Goal: Task Accomplishment & Management: Use online tool/utility

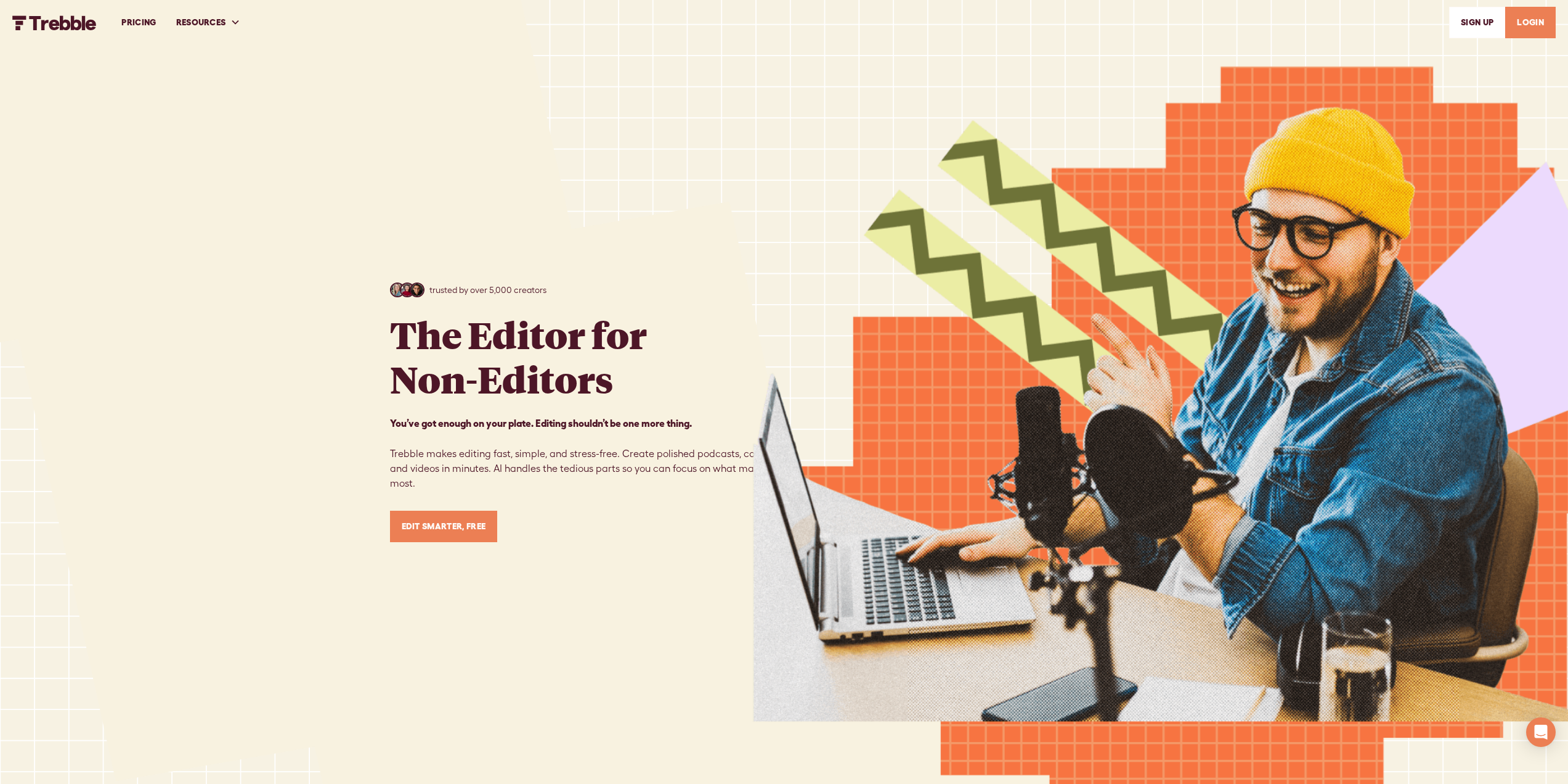
click at [142, 19] on link "PRICING" at bounding box center [139, 22] width 54 height 42
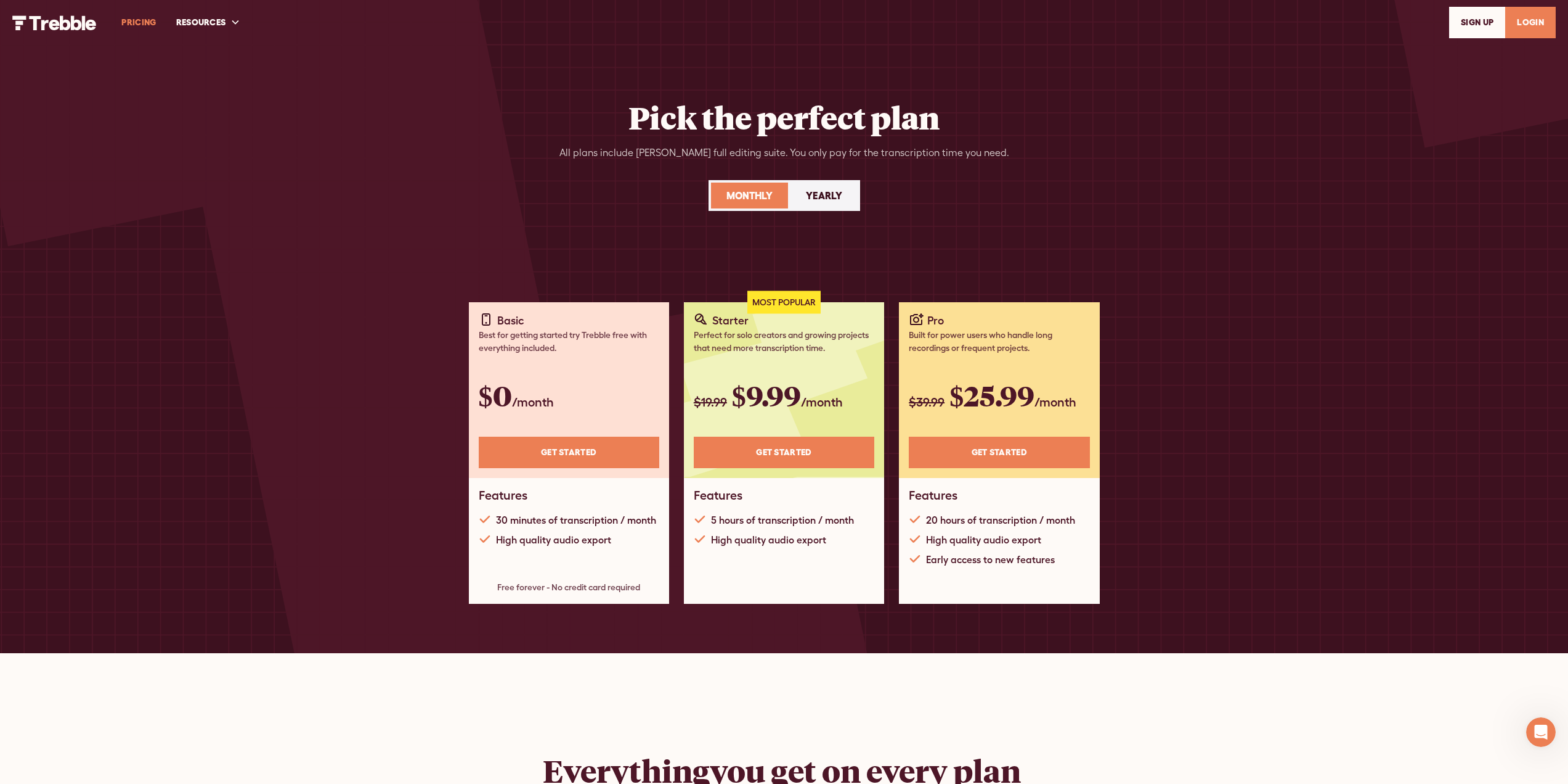
click at [826, 191] on div "Yearly" at bounding box center [824, 195] width 36 height 15
click at [751, 196] on div "Monthly" at bounding box center [749, 195] width 47 height 15
click at [833, 196] on div "Yearly" at bounding box center [824, 195] width 36 height 15
click at [746, 190] on div "Monthly" at bounding box center [749, 195] width 47 height 15
click at [553, 452] on link "Get STARTED" at bounding box center [569, 452] width 181 height 32
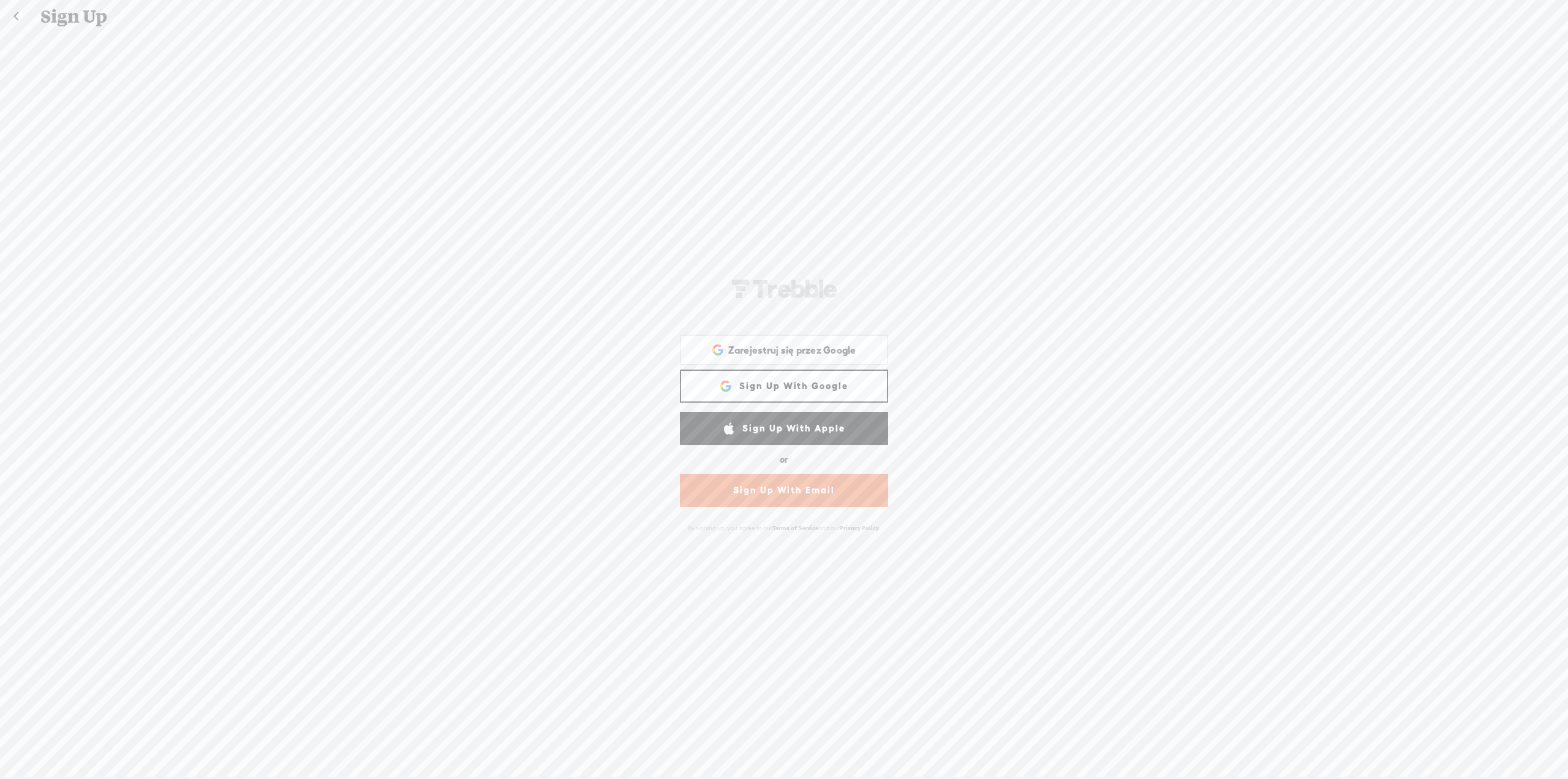
scroll to position [646, 0]
click at [814, 345] on span "Zarejestruj się przez Google" at bounding box center [792, 350] width 128 height 13
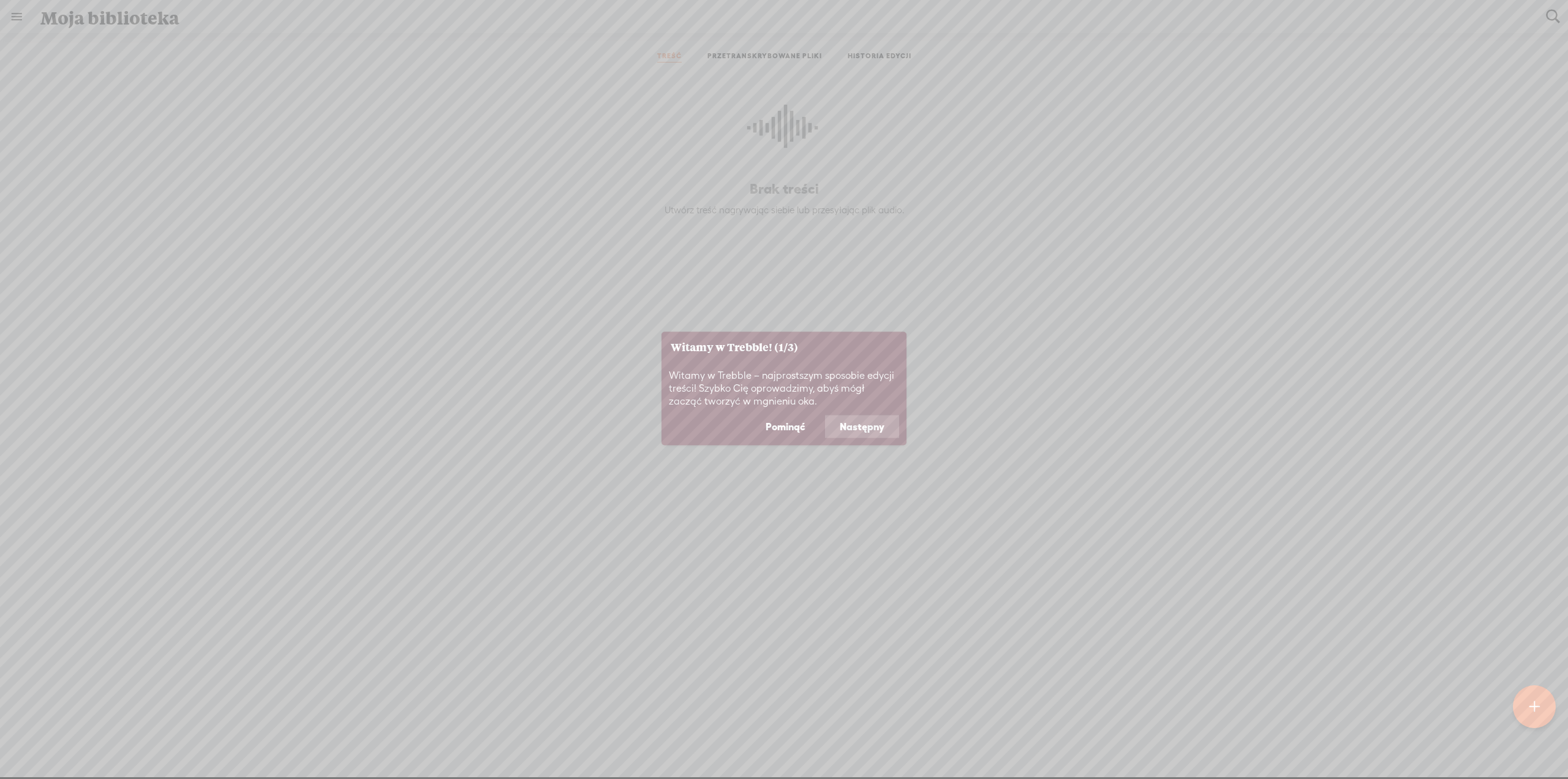
scroll to position [670, 0]
click at [875, 429] on font "Następny" at bounding box center [862, 426] width 44 height 11
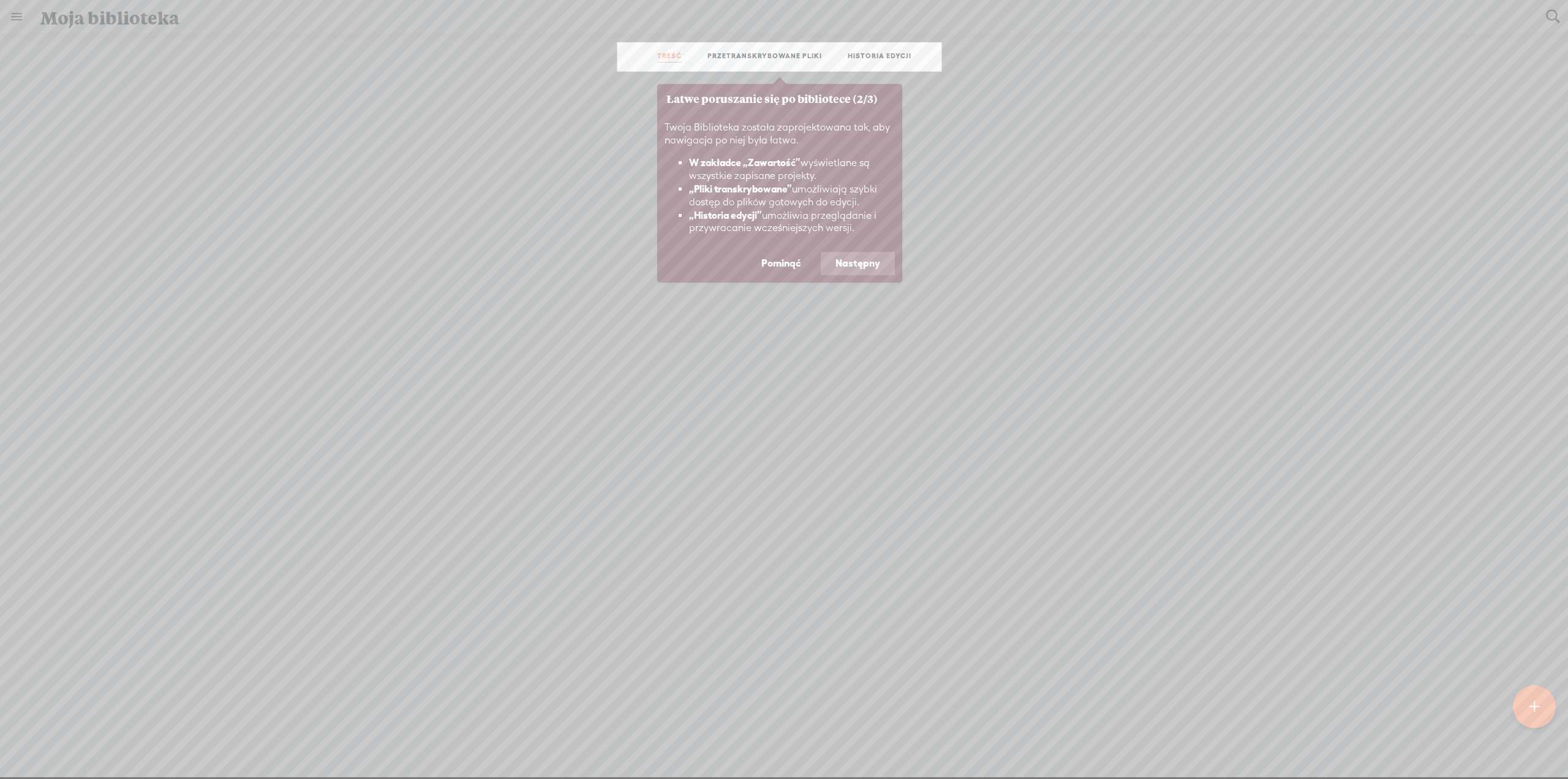
click at [862, 262] on font "Następny" at bounding box center [857, 263] width 44 height 11
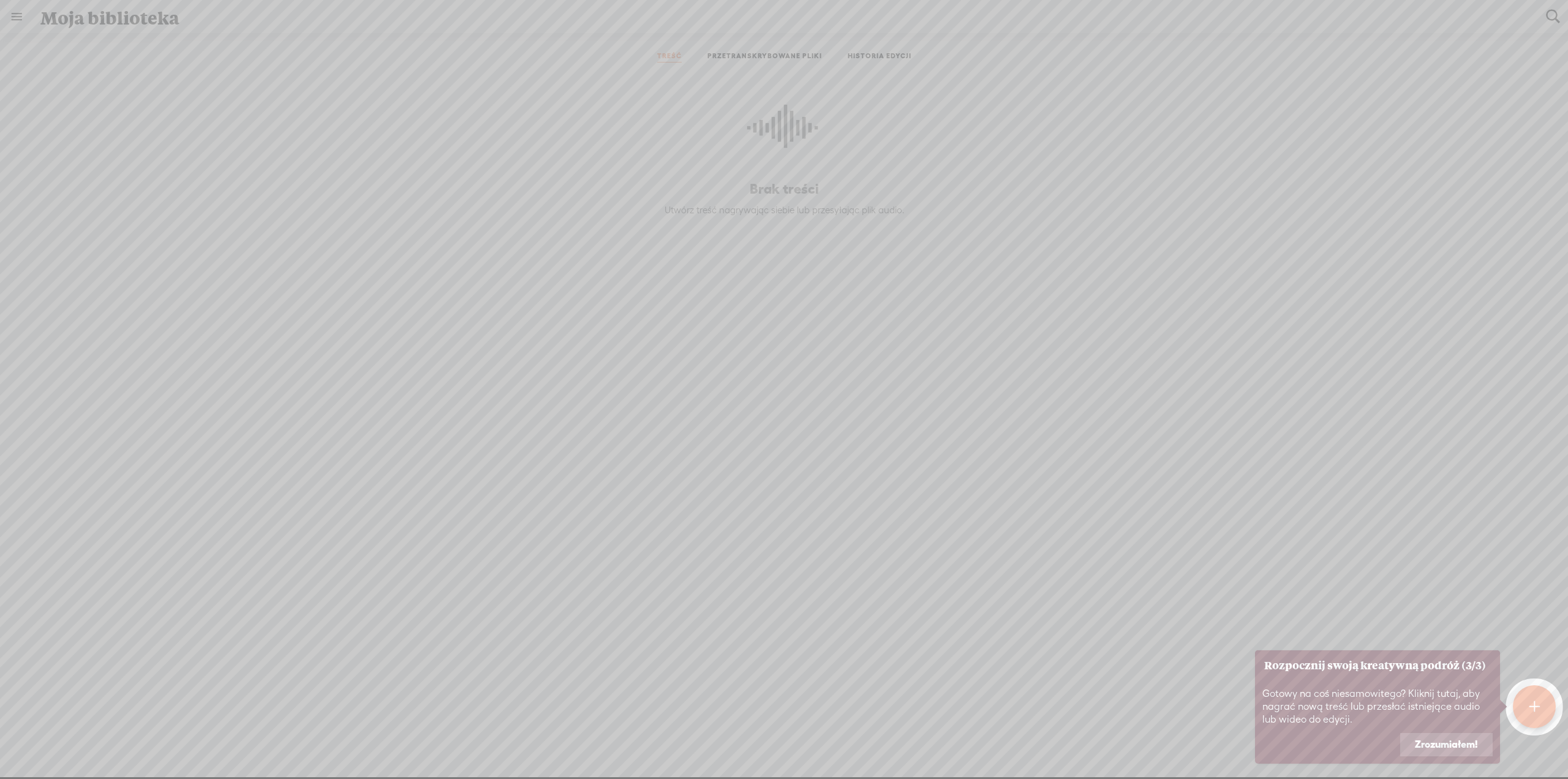
click at [1445, 743] on font "Zrozumiałem!" at bounding box center [1446, 743] width 63 height 11
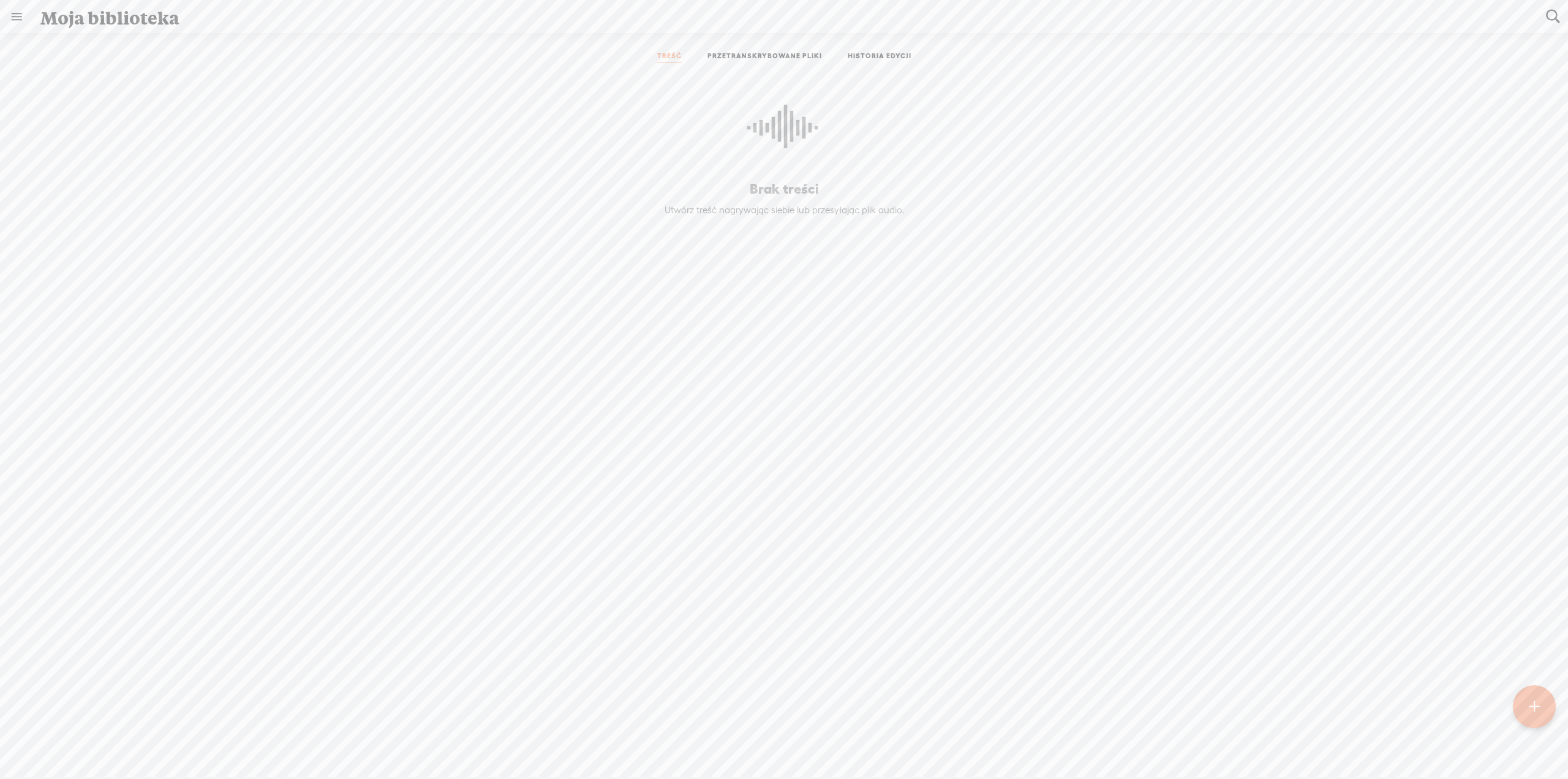
click at [662, 53] on font "TREŚĆ" at bounding box center [670, 56] width 24 height 7
click at [762, 52] on font "PRZETRANSKRYBOWANE PLIKI" at bounding box center [764, 56] width 114 height 7
click at [670, 55] on font "TREŚĆ" at bounding box center [670, 56] width 24 height 7
click at [736, 57] on font "PRZETRANSKRYBOWANE PLIKI" at bounding box center [764, 56] width 114 height 7
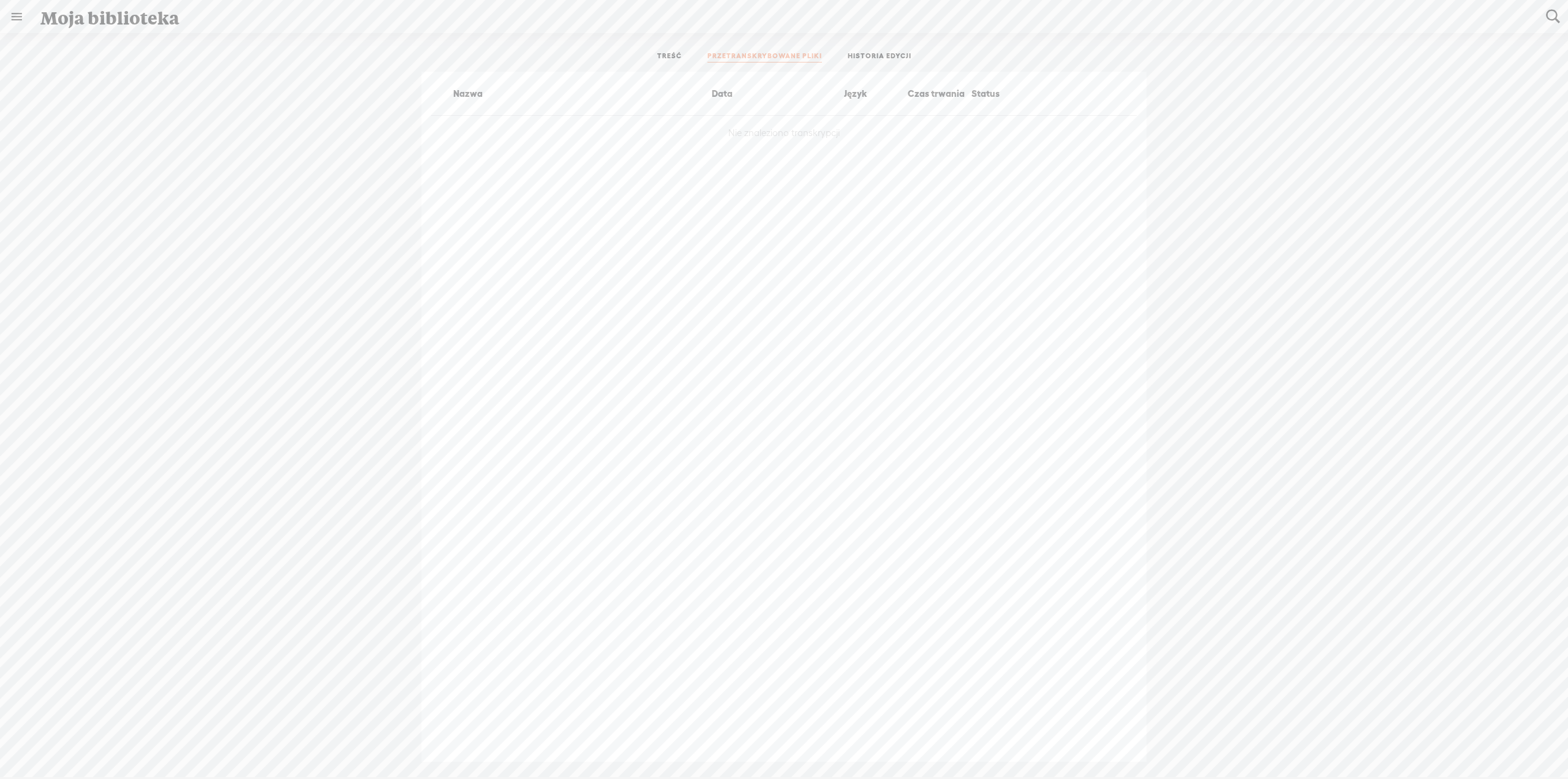
click at [885, 54] on font "HISTORIA EDYCJI" at bounding box center [879, 56] width 64 height 7
click at [666, 55] on font "TREŚĆ" at bounding box center [670, 56] width 24 height 7
click at [774, 113] on icon at bounding box center [784, 133] width 73 height 112
click at [20, 16] on link at bounding box center [17, 17] width 32 height 32
click at [505, 199] on body "Trzymaj się mocno ... g117559709896261144088 DOM MOJA TREŚĆ MÓJ KANAŁ MOJA BIBL…" at bounding box center [784, 388] width 1568 height 777
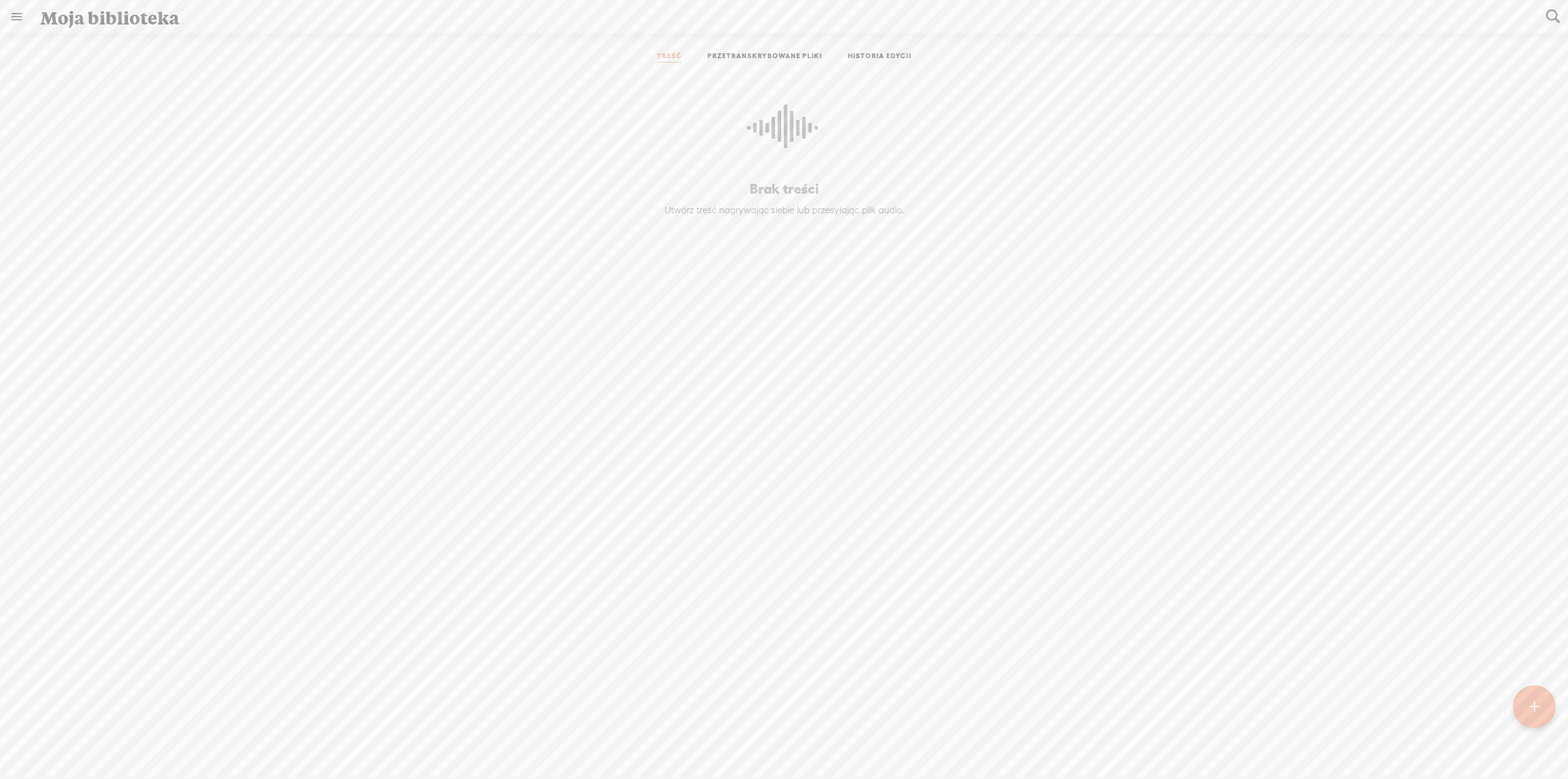
click at [16, 13] on link at bounding box center [17, 17] width 32 height 32
click at [242, 87] on body "Trzymaj się mocno ... g117559709896261144088 DOM MOJA TREŚĆ MÓJ KANAŁ MOJA BIBL…" at bounding box center [784, 388] width 1568 height 777
click at [127, 14] on font "Moja biblioteka" at bounding box center [109, 17] width 139 height 23
click at [13, 15] on link at bounding box center [17, 17] width 32 height 32
click at [82, 745] on font "USTAWIENIA" at bounding box center [71, 749] width 58 height 10
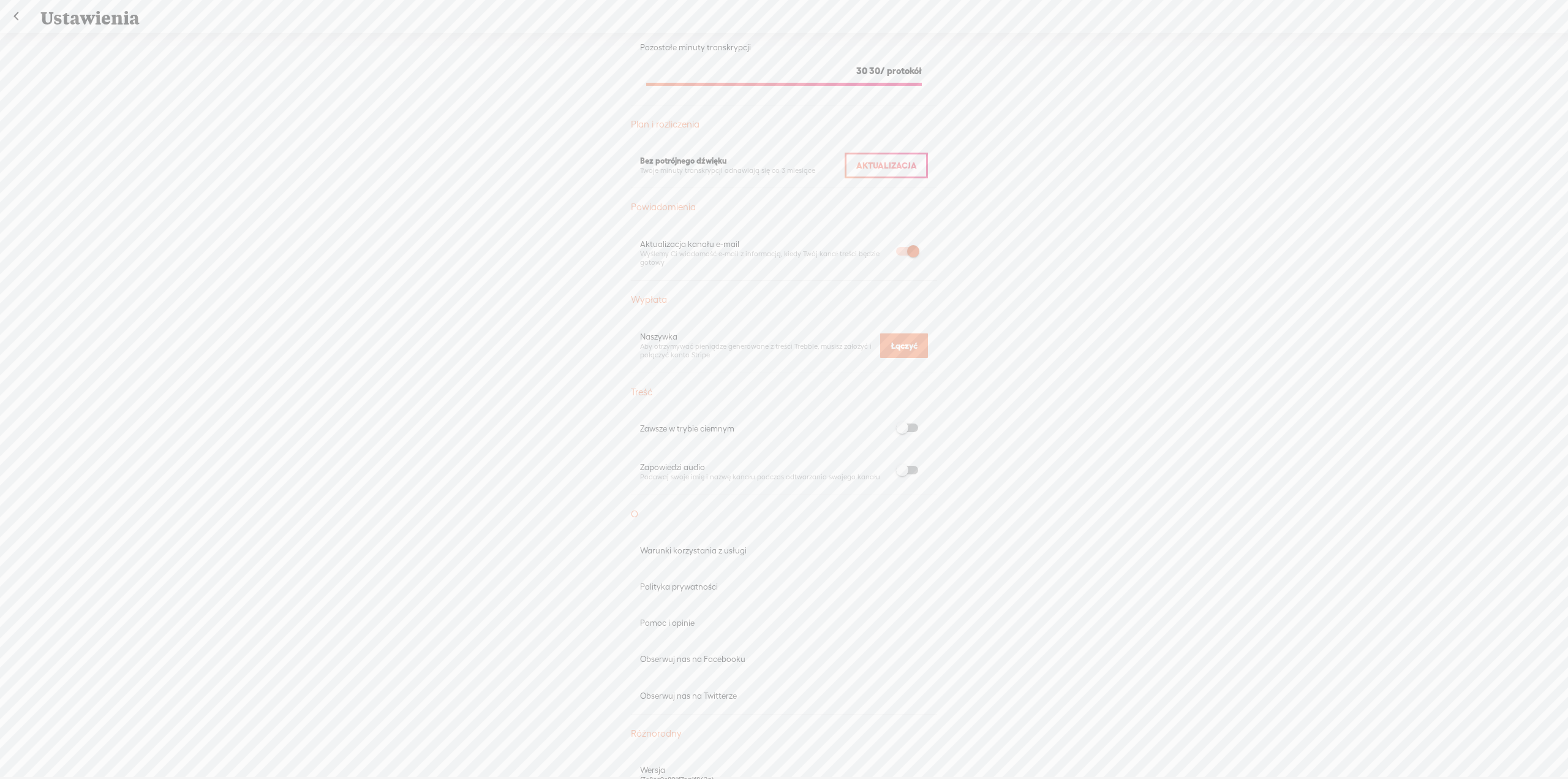
scroll to position [306, 0]
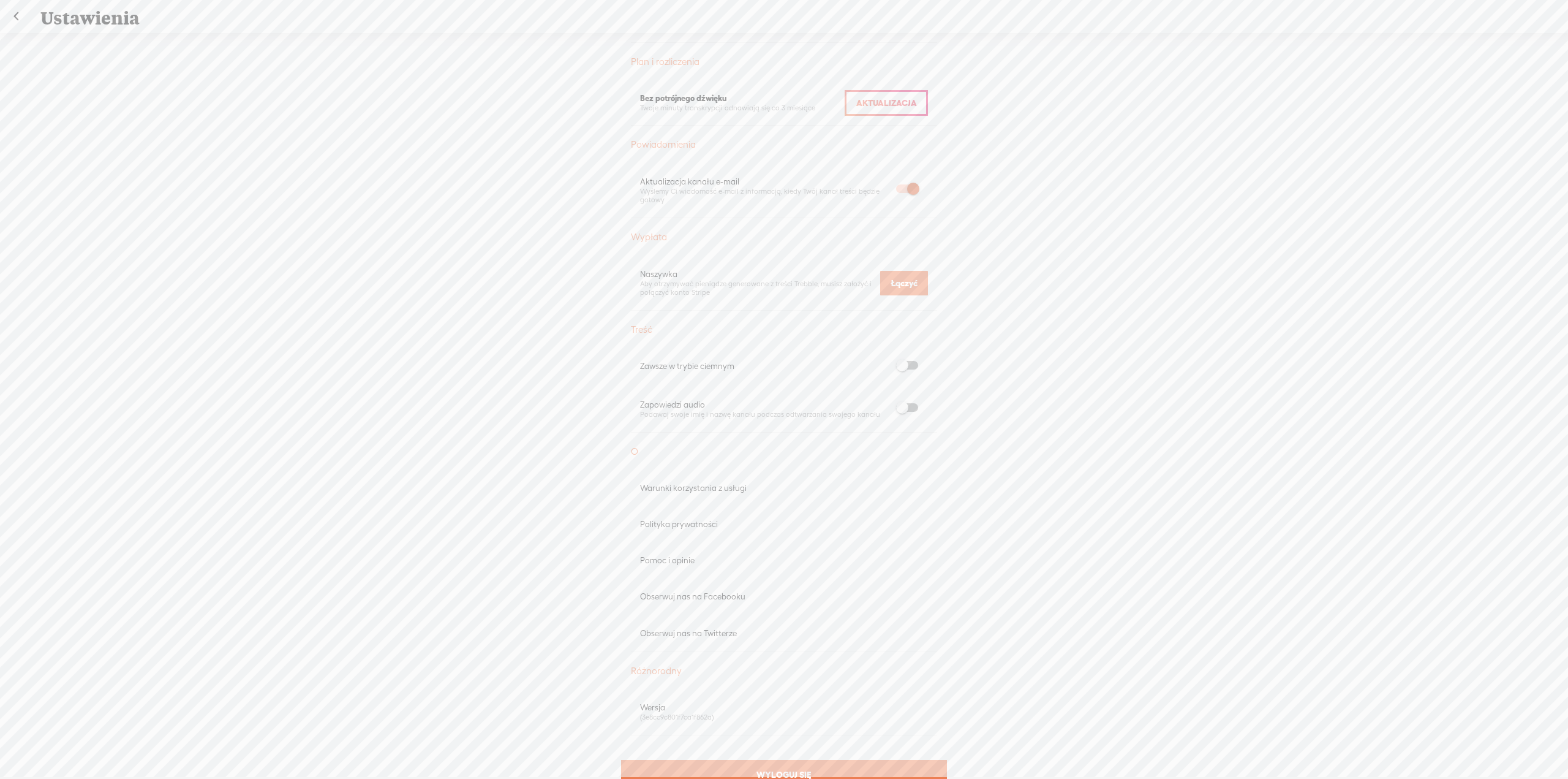
click at [10, 13] on link at bounding box center [16, 17] width 31 height 32
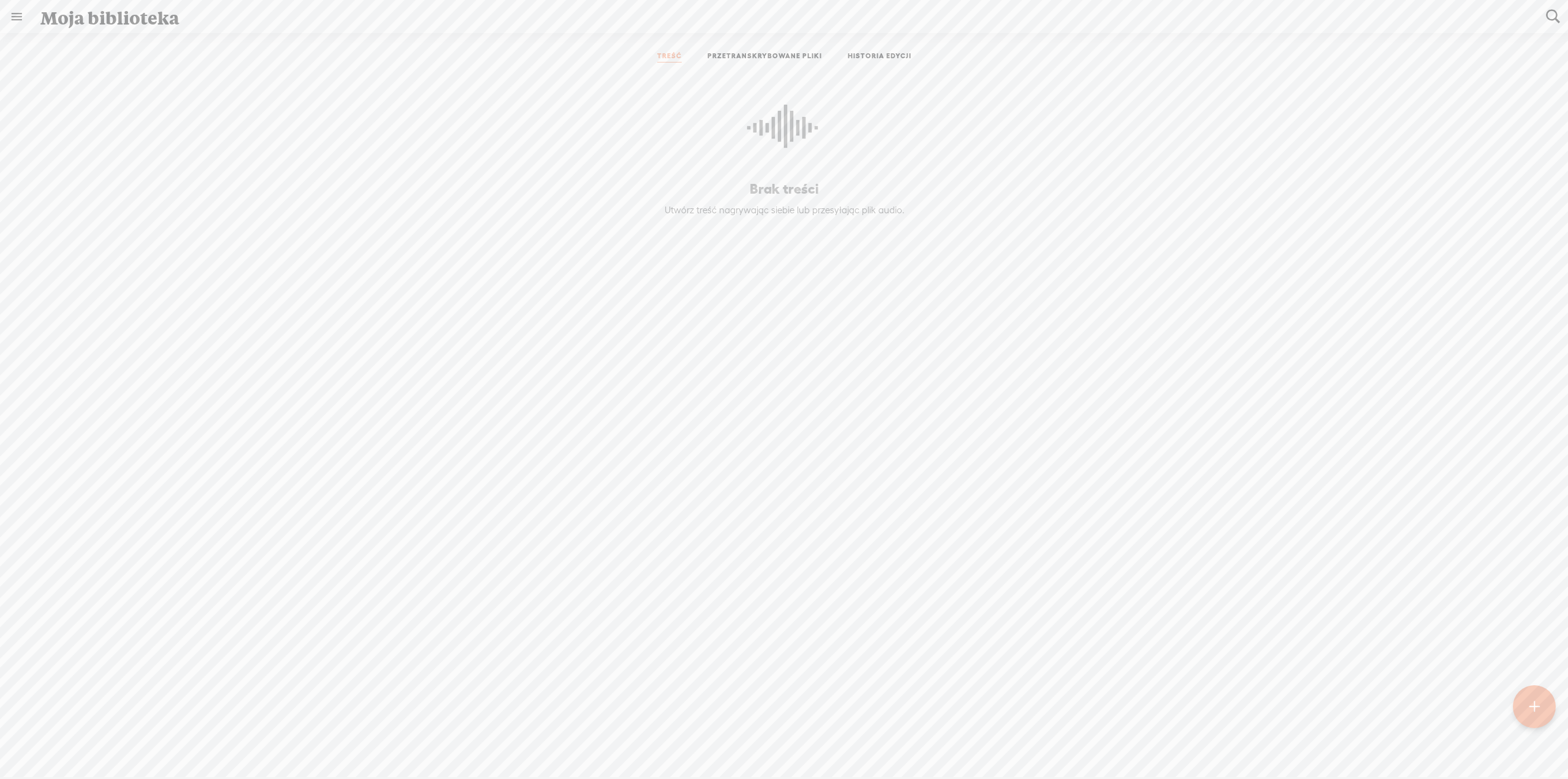
click at [782, 126] on icon at bounding box center [784, 133] width 73 height 112
click at [668, 57] on font "TREŚĆ" at bounding box center [670, 56] width 24 height 7
click at [775, 147] on icon at bounding box center [784, 133] width 73 height 112
click at [742, 213] on font "Utwórz treść nagrywając siebie lub przesyłając plik audio." at bounding box center [784, 210] width 240 height 10
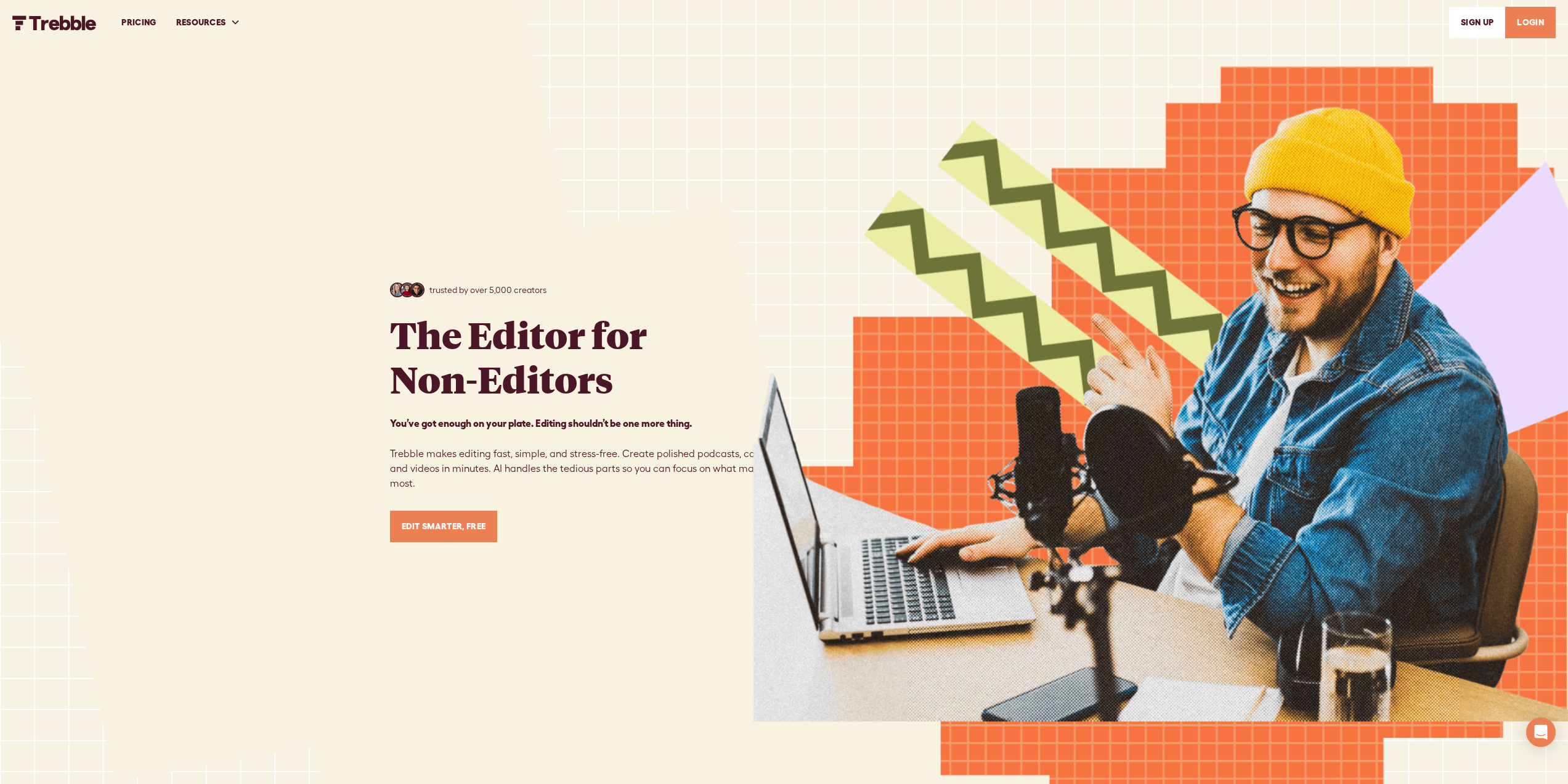
scroll to position [651, 0]
click at [1539, 18] on link "LOGIN" at bounding box center [1531, 23] width 51 height 32
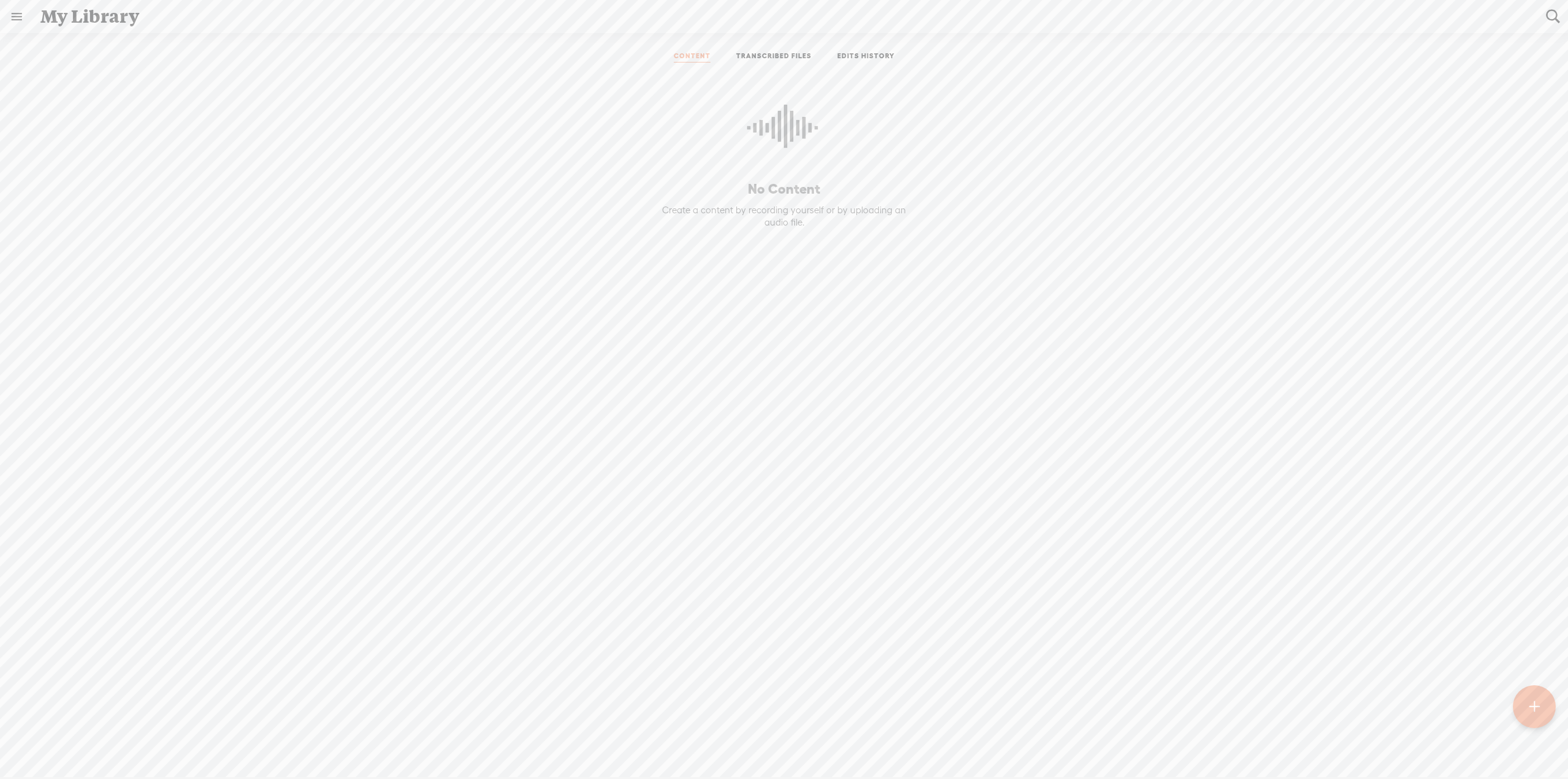
scroll to position [11, 0]
click at [1536, 703] on t at bounding box center [1535, 707] width 10 height 27
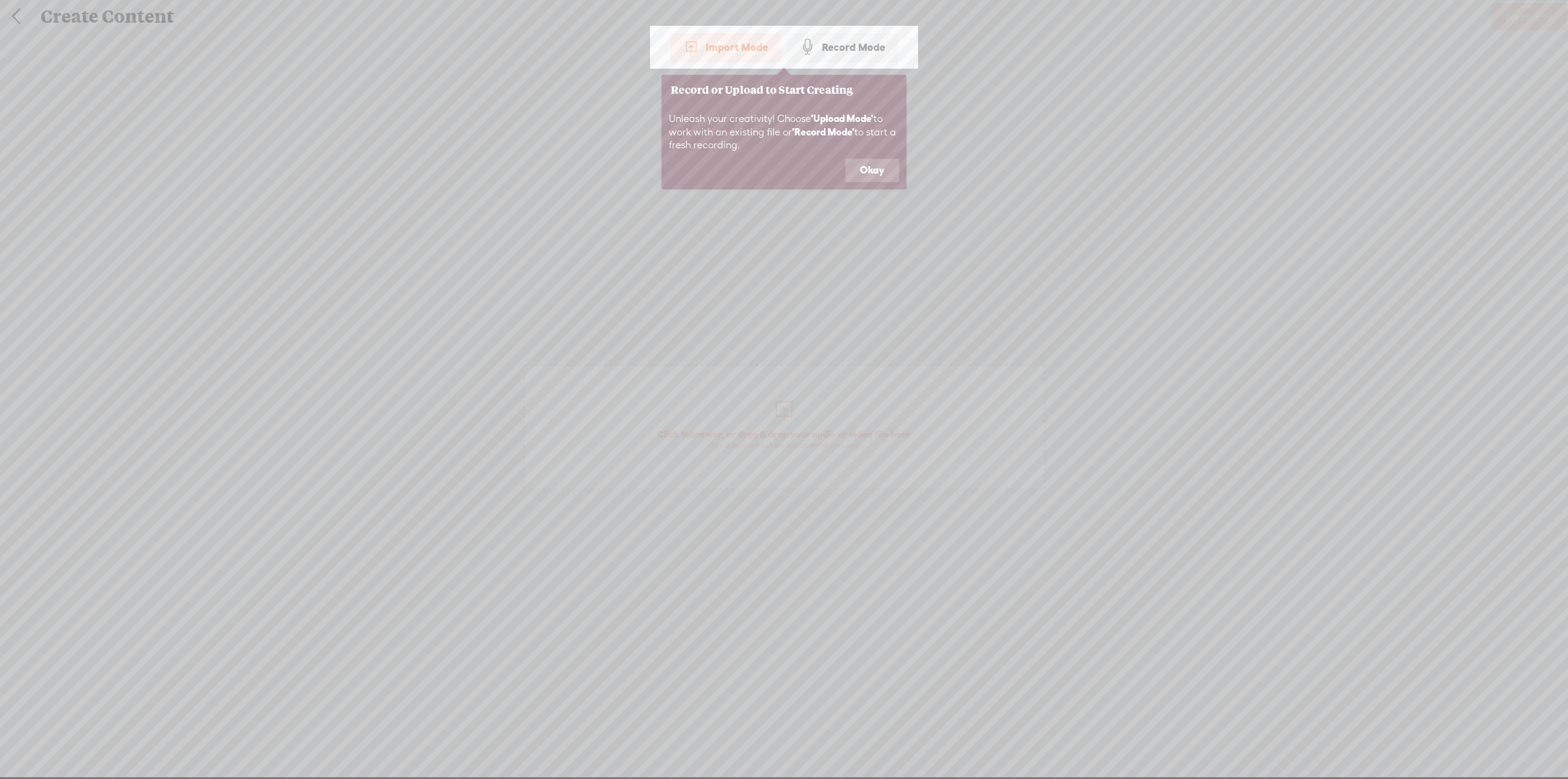
click at [869, 170] on button "Okay" at bounding box center [872, 170] width 54 height 24
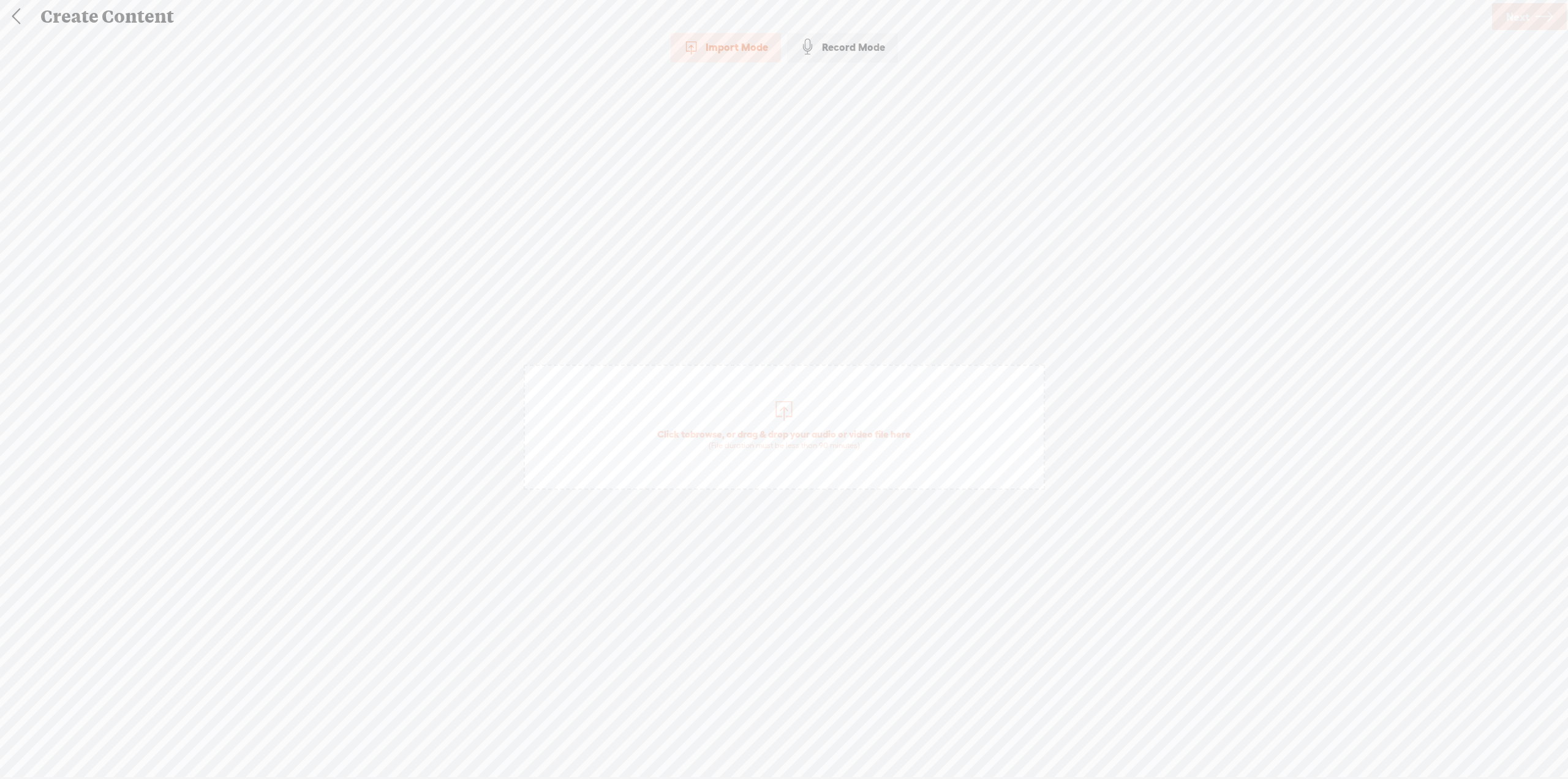
click at [851, 44] on div "Record Mode" at bounding box center [842, 47] width 111 height 31
click at [783, 747] on t at bounding box center [784, 743] width 36 height 36
click at [779, 738] on t at bounding box center [784, 751] width 36 height 36
click at [844, 78] on span at bounding box center [839, 82] width 22 height 9
click at [843, 79] on span at bounding box center [839, 82] width 22 height 9
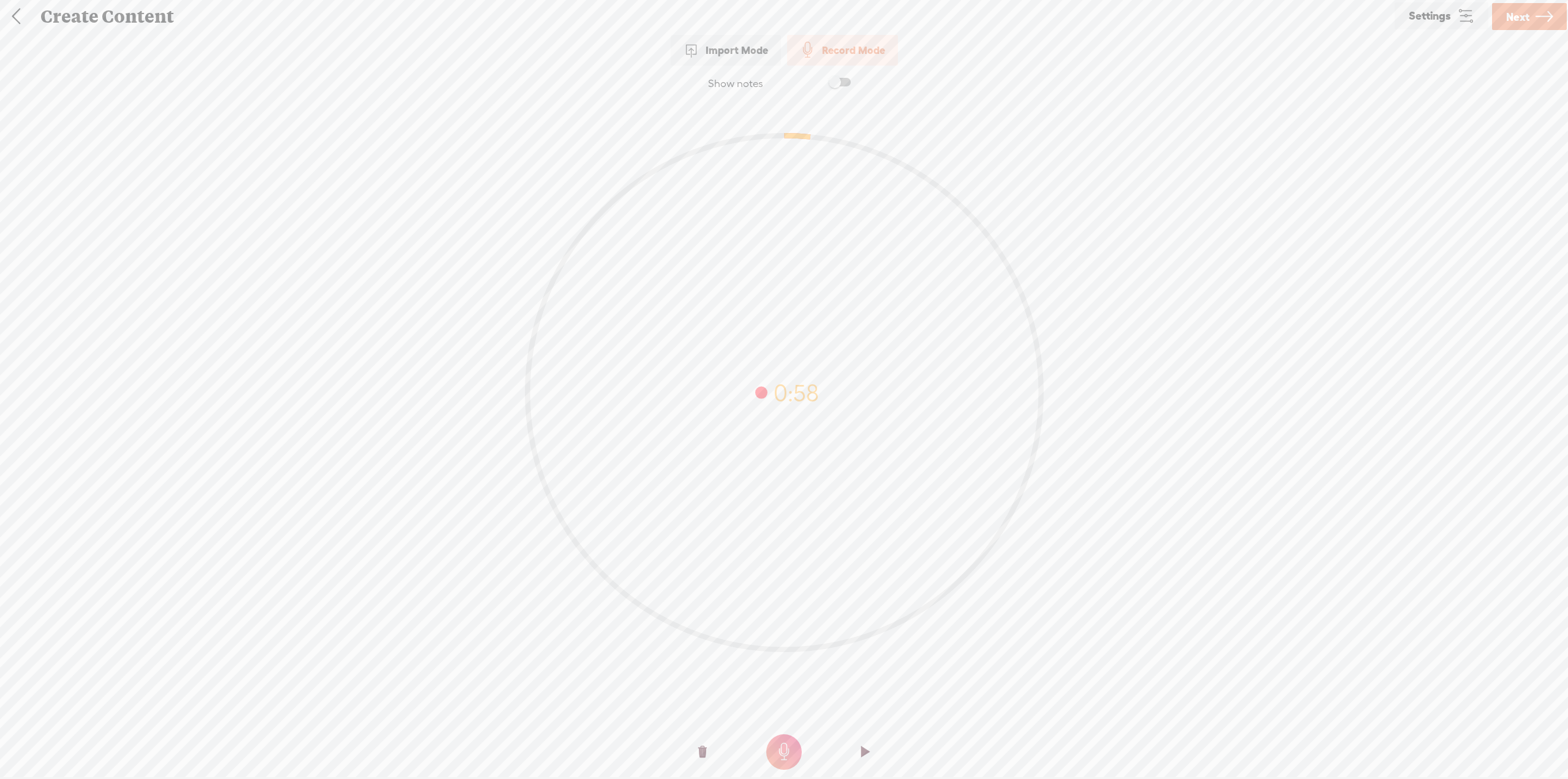
click at [867, 750] on t at bounding box center [865, 752] width 9 height 37
click at [1455, 22] on link "Settings" at bounding box center [1441, 16] width 93 height 27
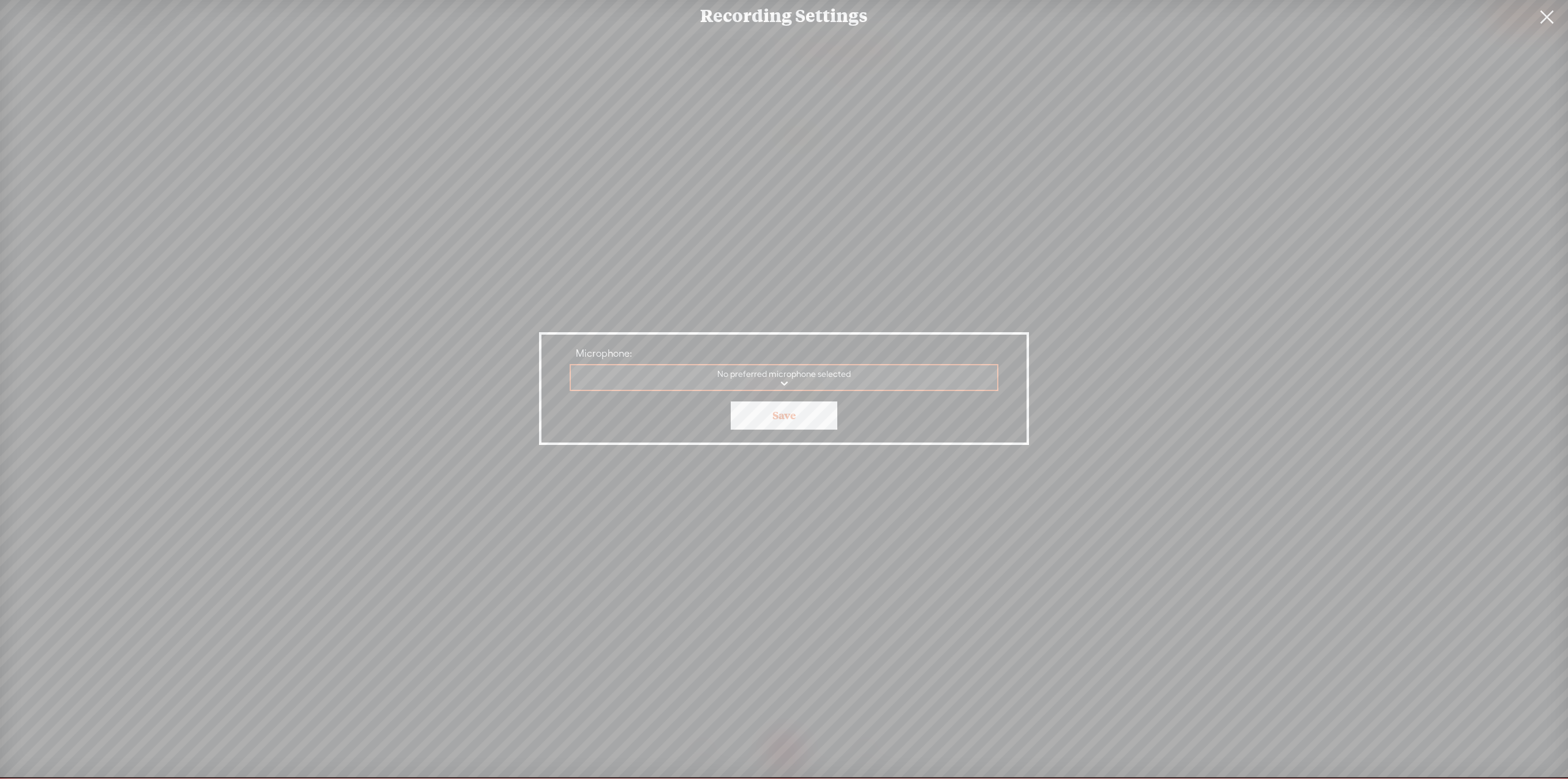
click at [1544, 18] on link at bounding box center [1546, 17] width 31 height 34
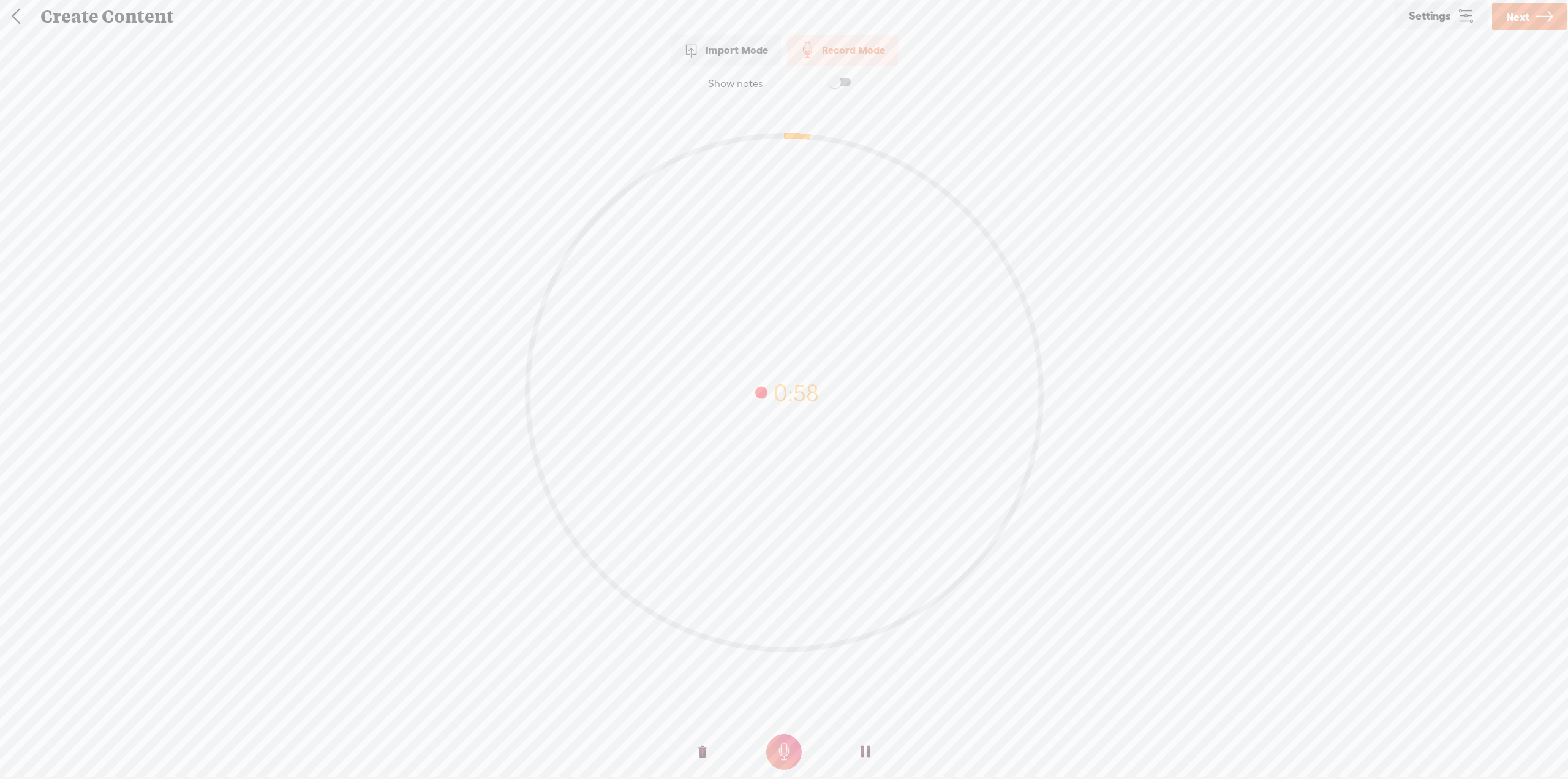
click at [1531, 17] on link "Next" at bounding box center [1530, 17] width 75 height 27
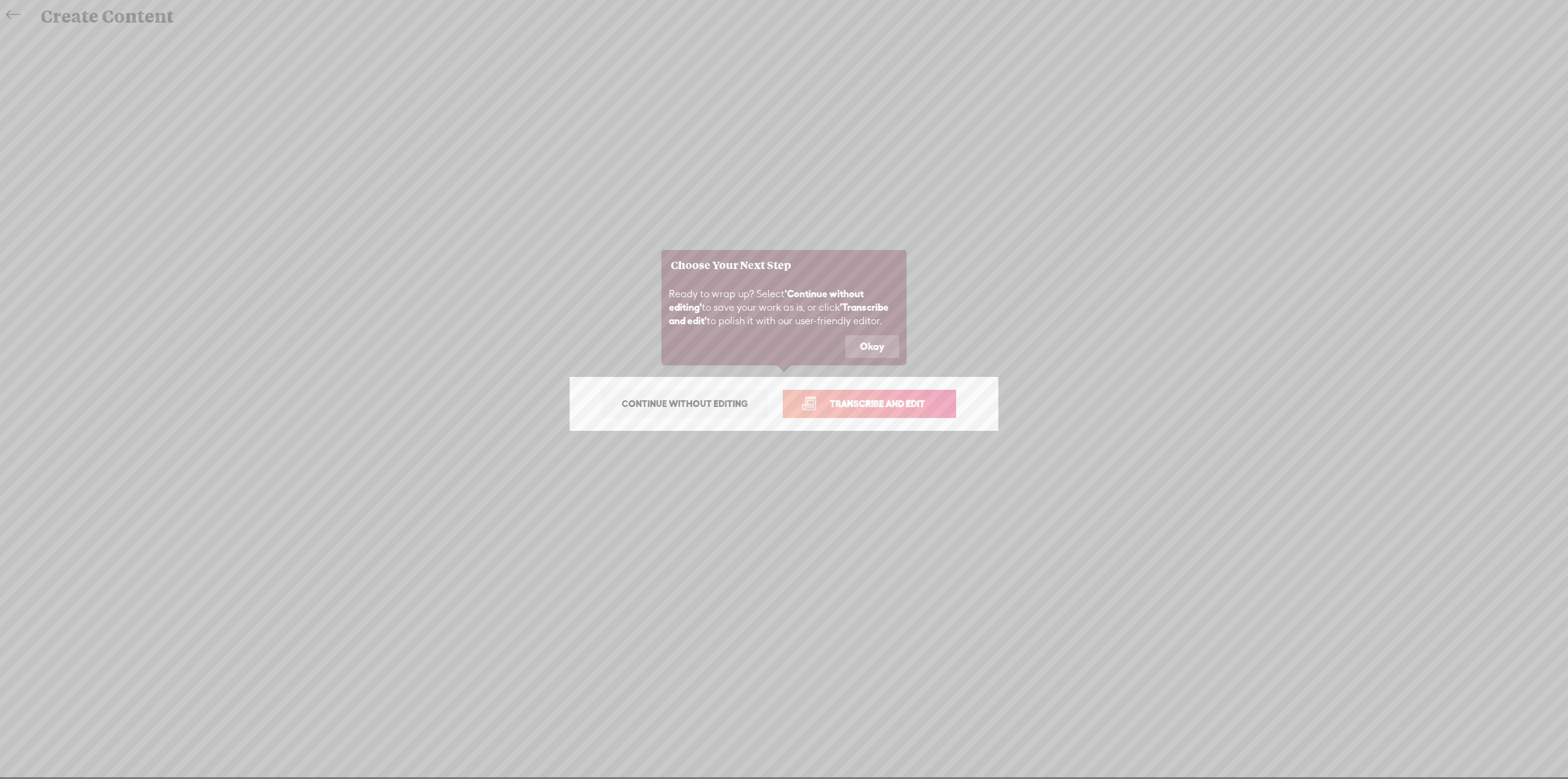
drag, startPoint x: 876, startPoint y: 344, endPoint x: 1039, endPoint y: 338, distance: 163.1
click at [1039, 338] on body "Hold on tight . . . g117559709896261144088 HOME MY CONTENT MY CHANNEL MY LIBRAR…" at bounding box center [784, 388] width 1568 height 777
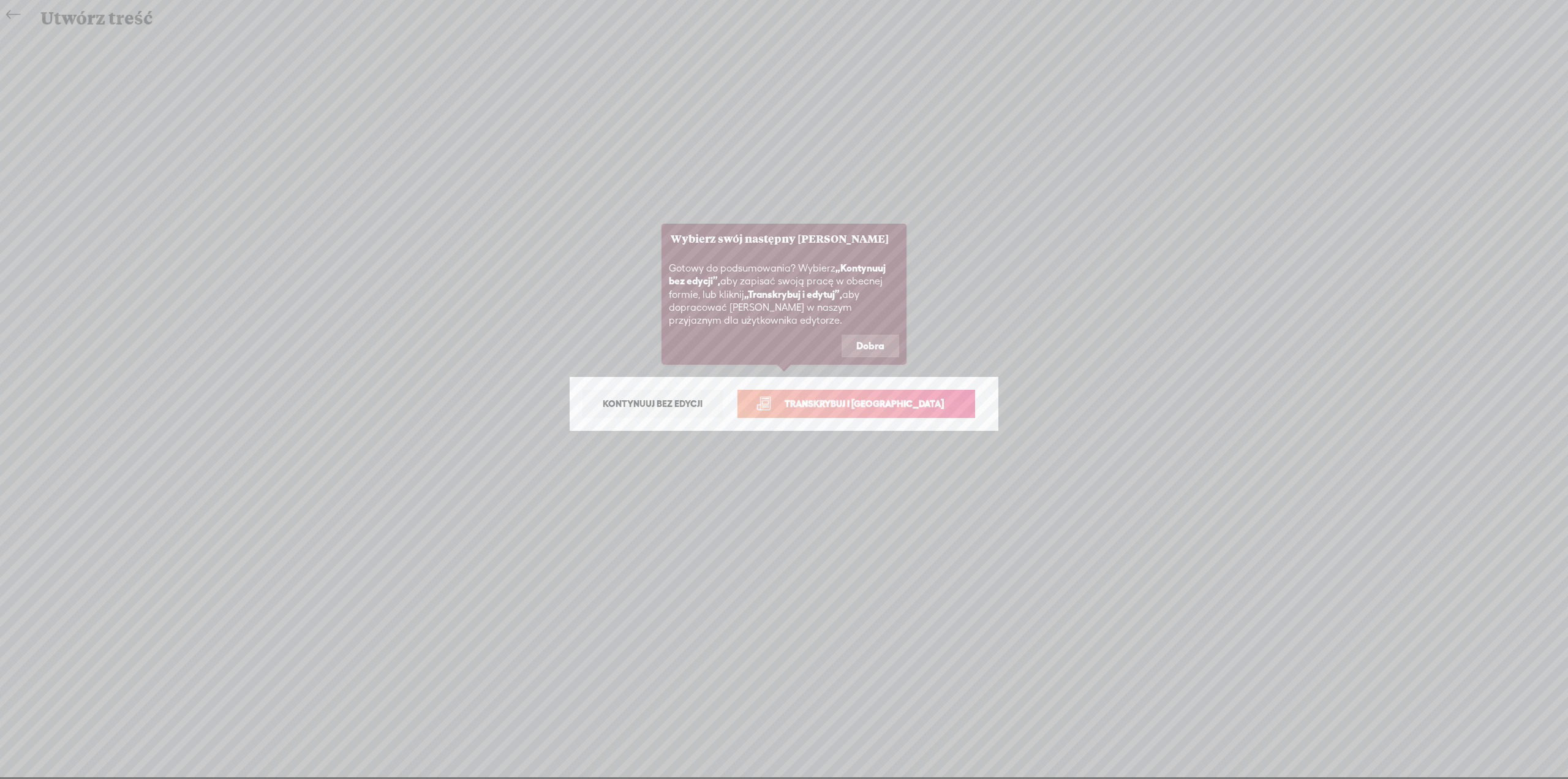
click at [879, 406] on font "Transkrybuj i [GEOGRAPHIC_DATA]" at bounding box center [864, 403] width 160 height 10
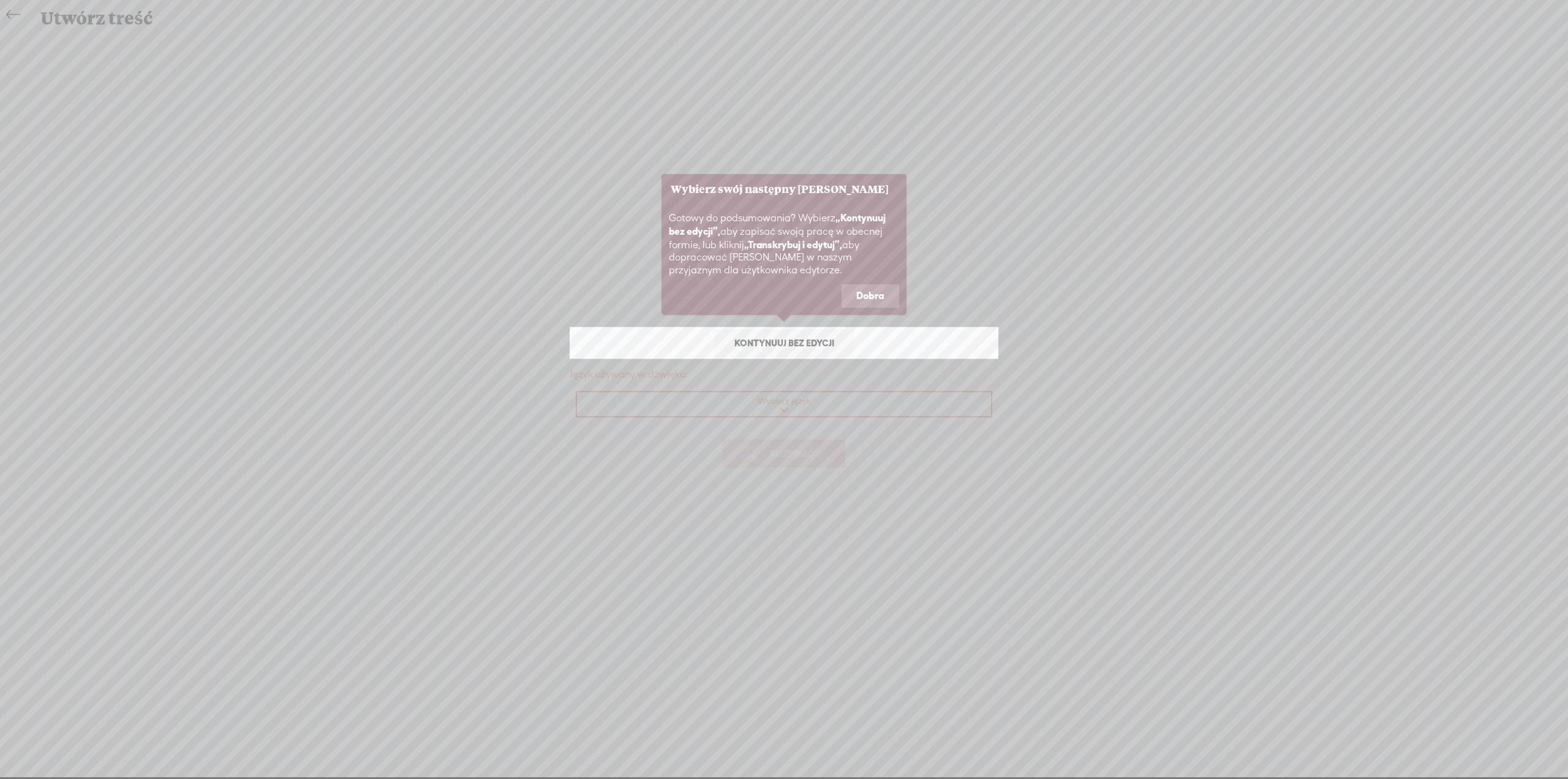
click at [883, 294] on font "Dobra" at bounding box center [870, 295] width 28 height 11
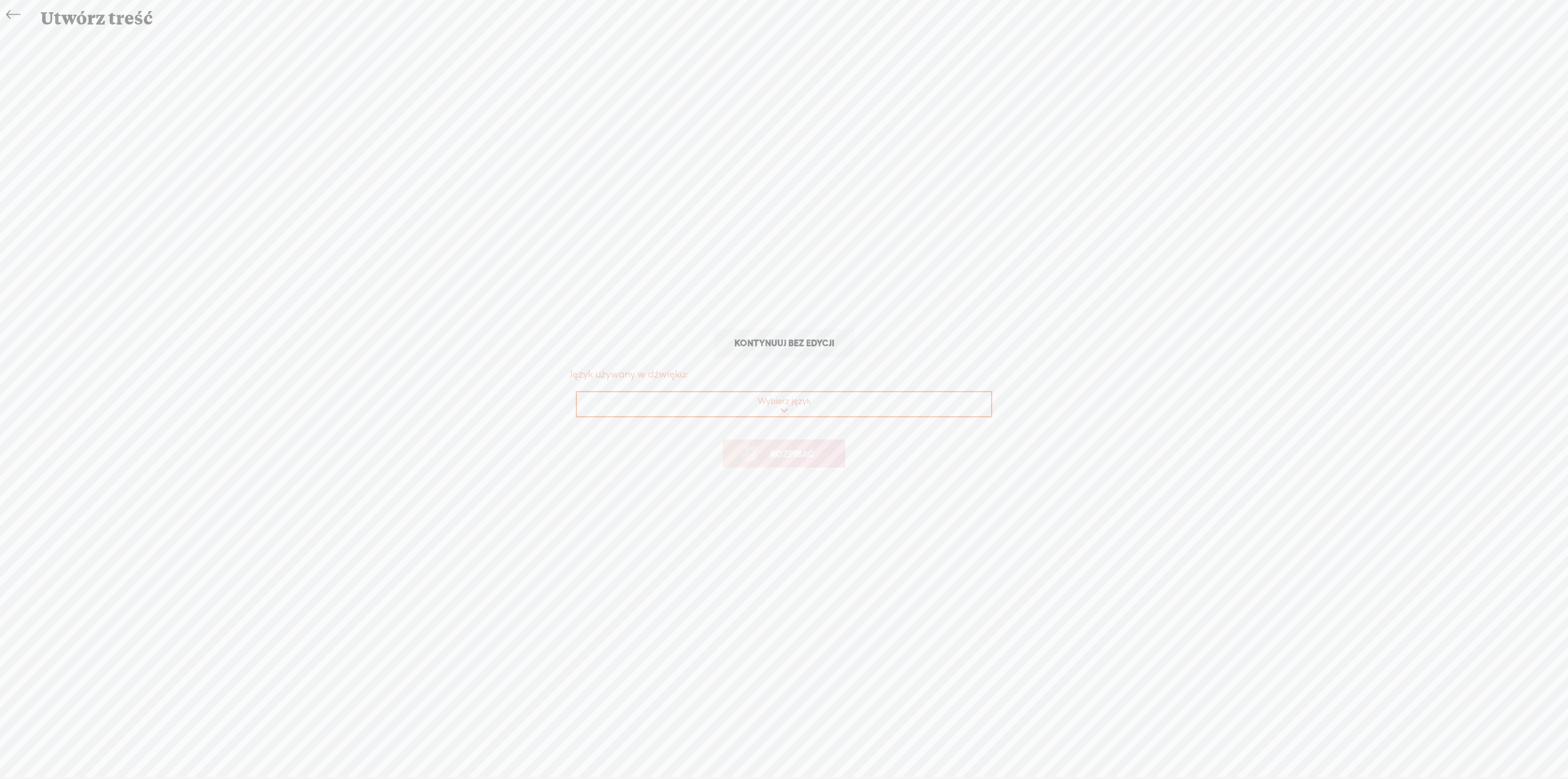
click at [799, 404] on select "Wybierz język afrykanin albański amharski Arabski, Zatoka Perska Arabski, nowoc…" at bounding box center [785, 404] width 415 height 25
select select "pl-PL"
click at [577, 392] on select "Wybierz język afrykanin albański amharski Arabski, Zatoka Perska Arabski, nowoc…" at bounding box center [785, 404] width 415 height 25
click at [798, 457] on font "Rozpisać" at bounding box center [792, 454] width 44 height 10
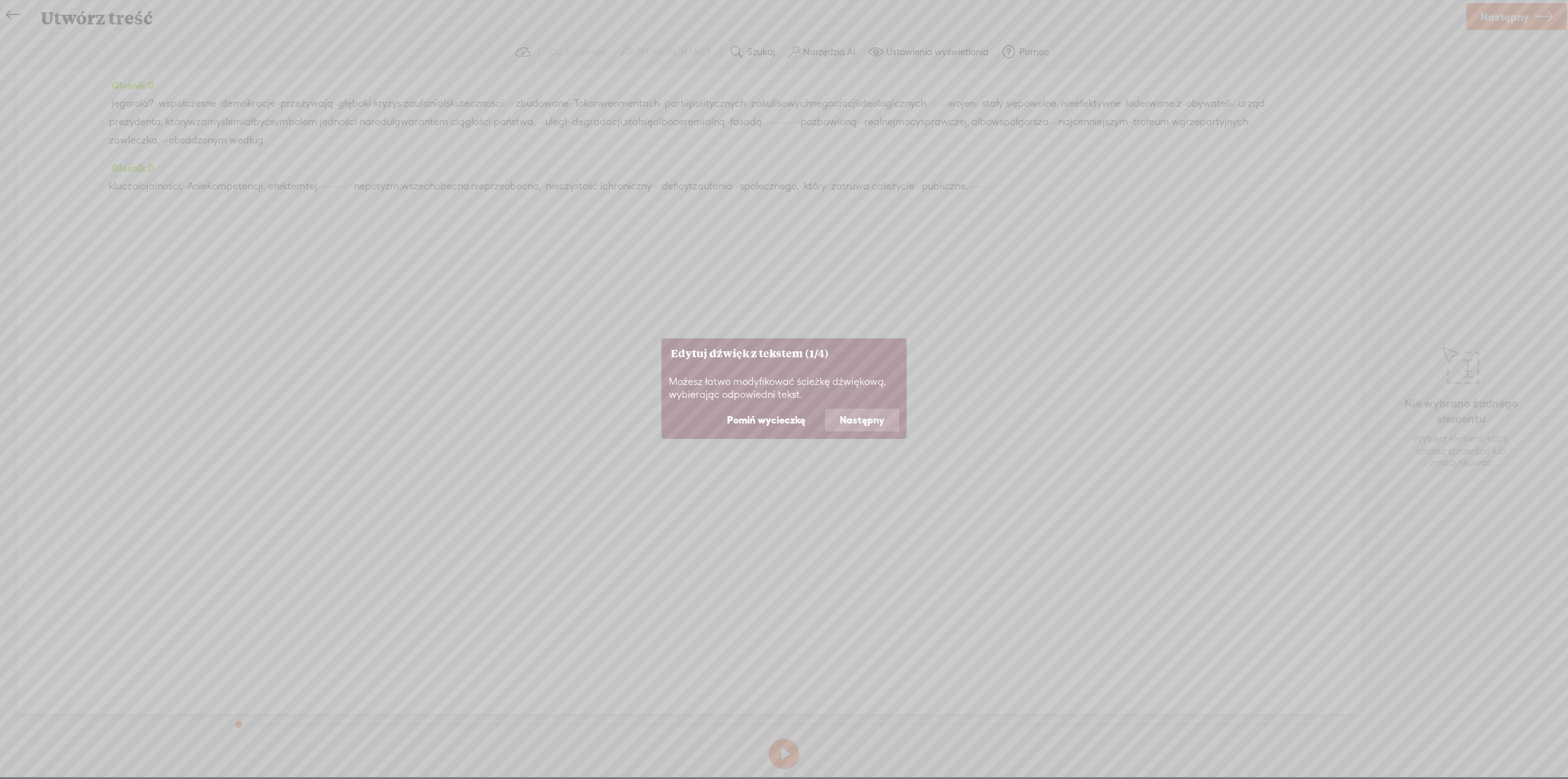
click at [856, 420] on font "Następny" at bounding box center [862, 420] width 44 height 11
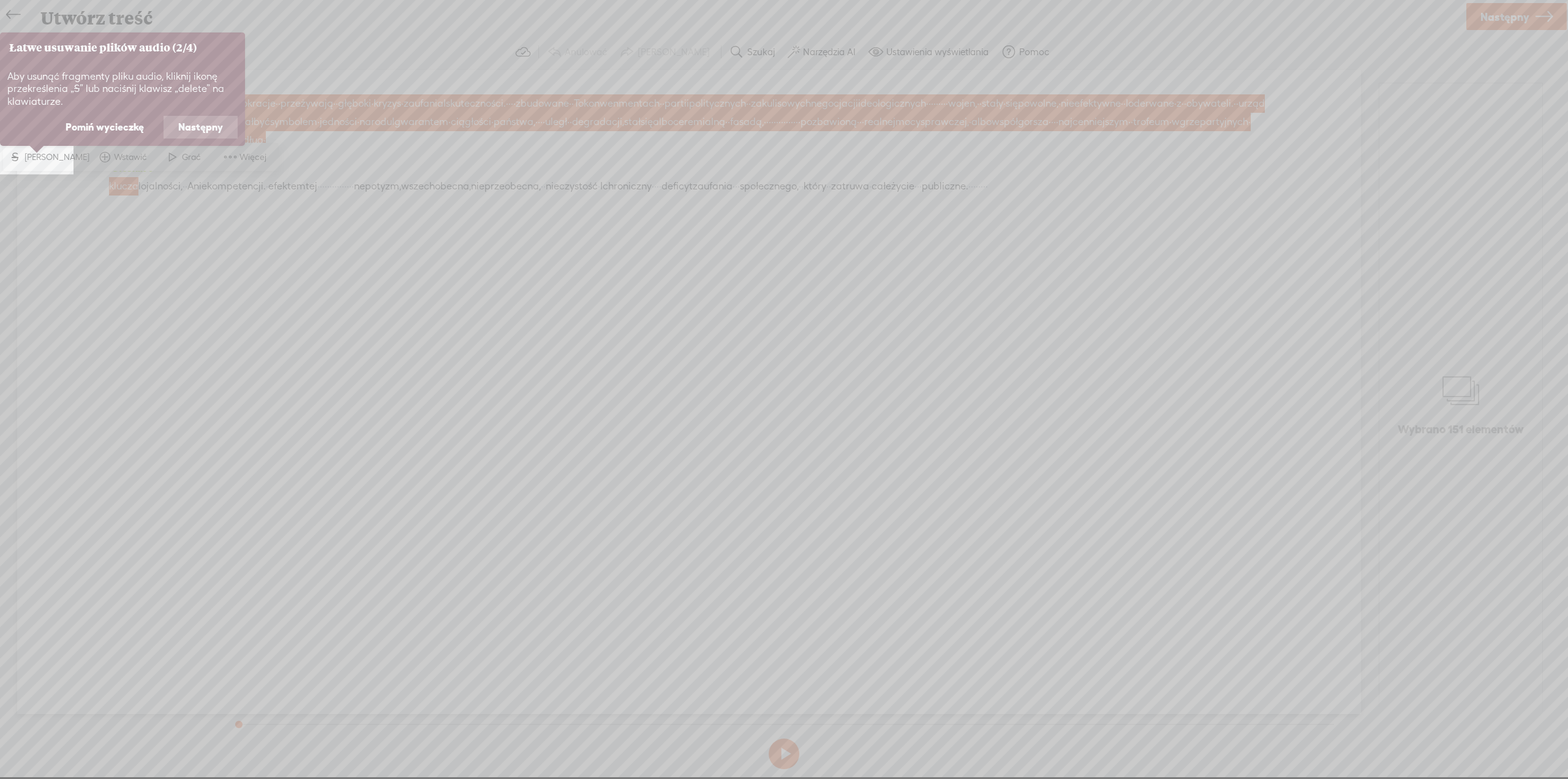
click at [198, 128] on font "Następny" at bounding box center [200, 126] width 44 height 11
click at [196, 128] on font "Następny" at bounding box center [200, 126] width 44 height 11
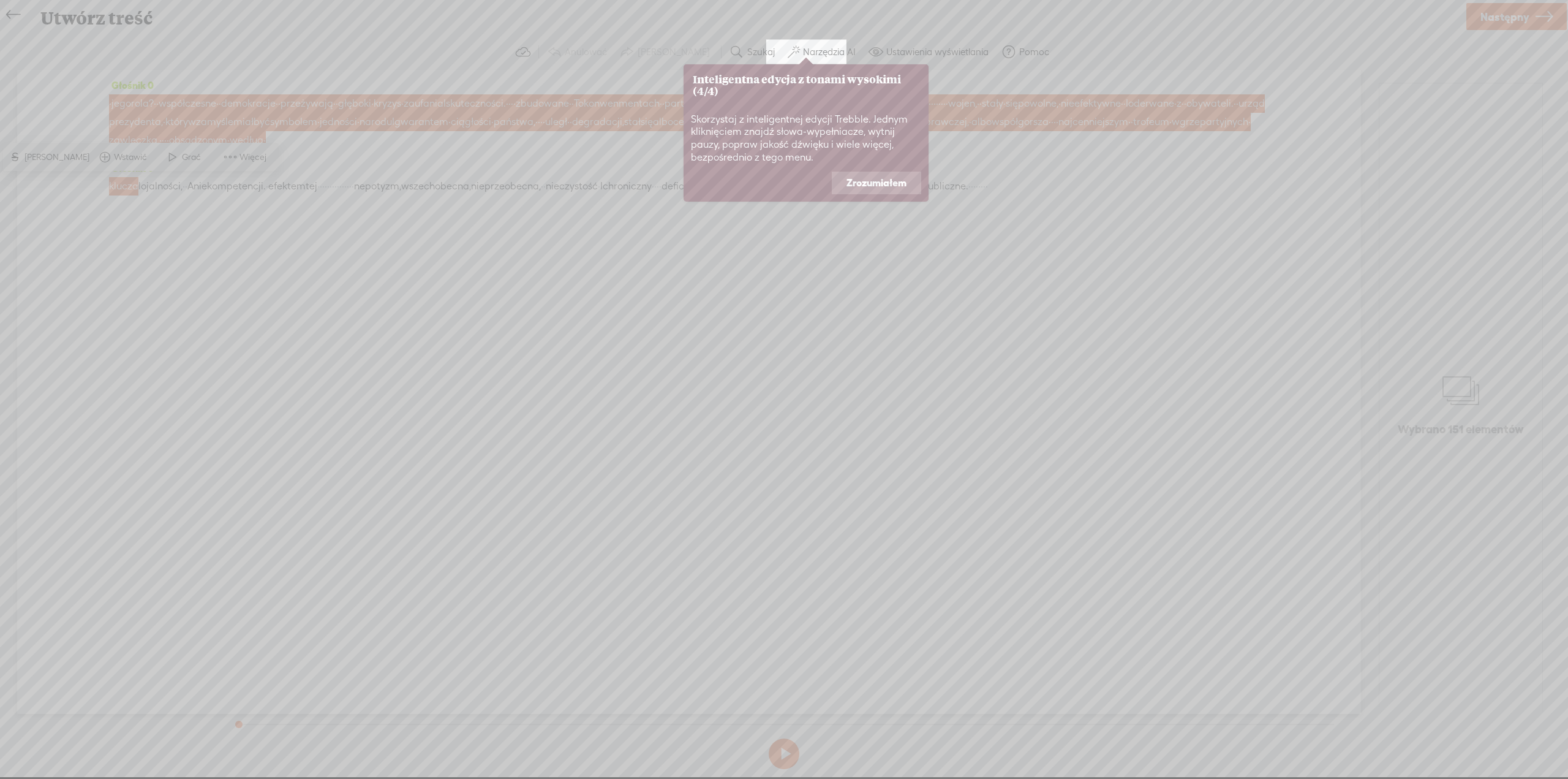
click at [888, 182] on font "Zrozumiałem" at bounding box center [876, 182] width 60 height 11
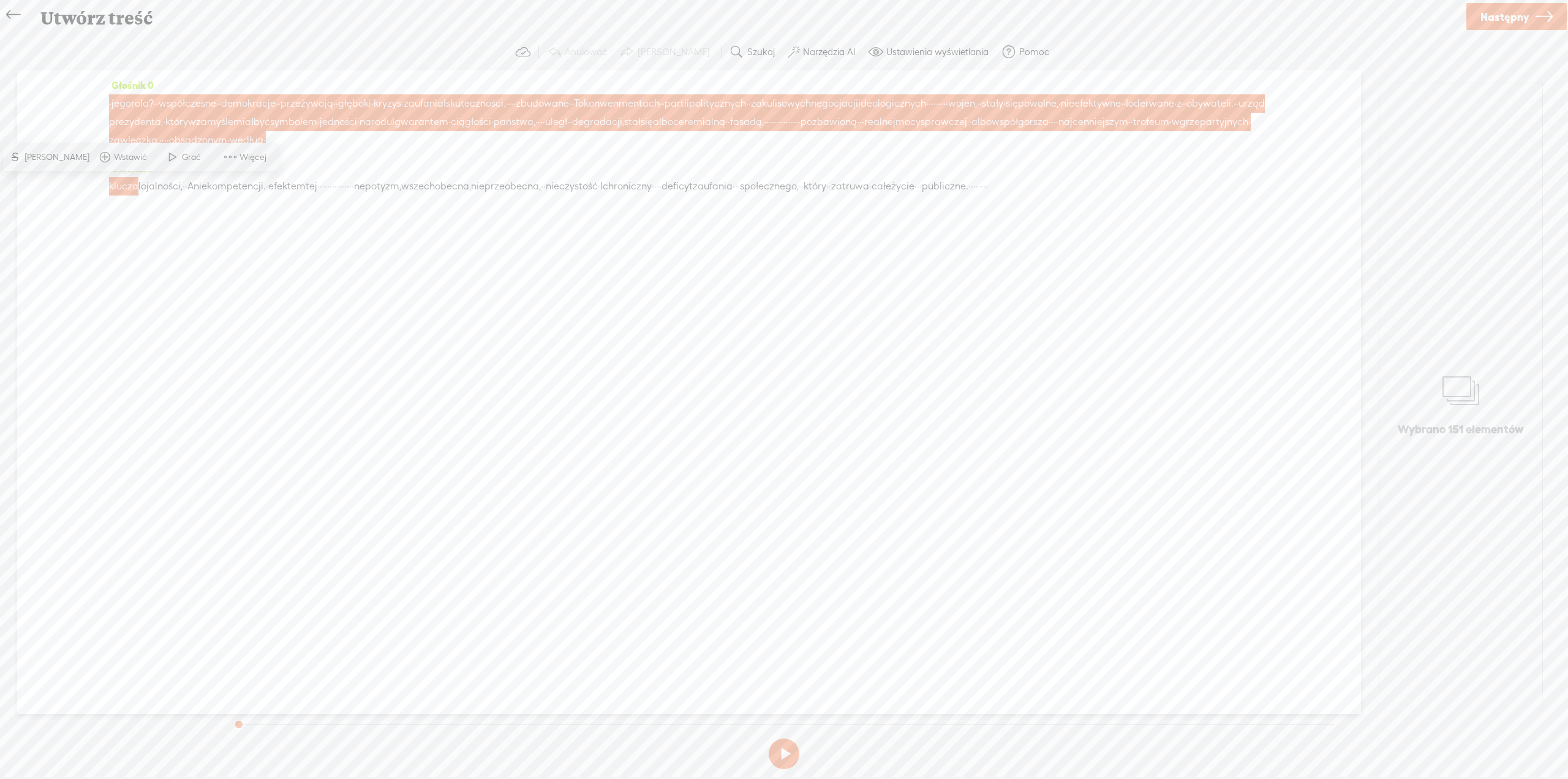
click at [406, 277] on div "Głośnik 0 · jego rola? · · współczesne · · demokracje · · przeżywają · · [GEOGR…" at bounding box center [689, 392] width 1344 height 644
click at [164, 154] on span at bounding box center [173, 156] width 18 height 22
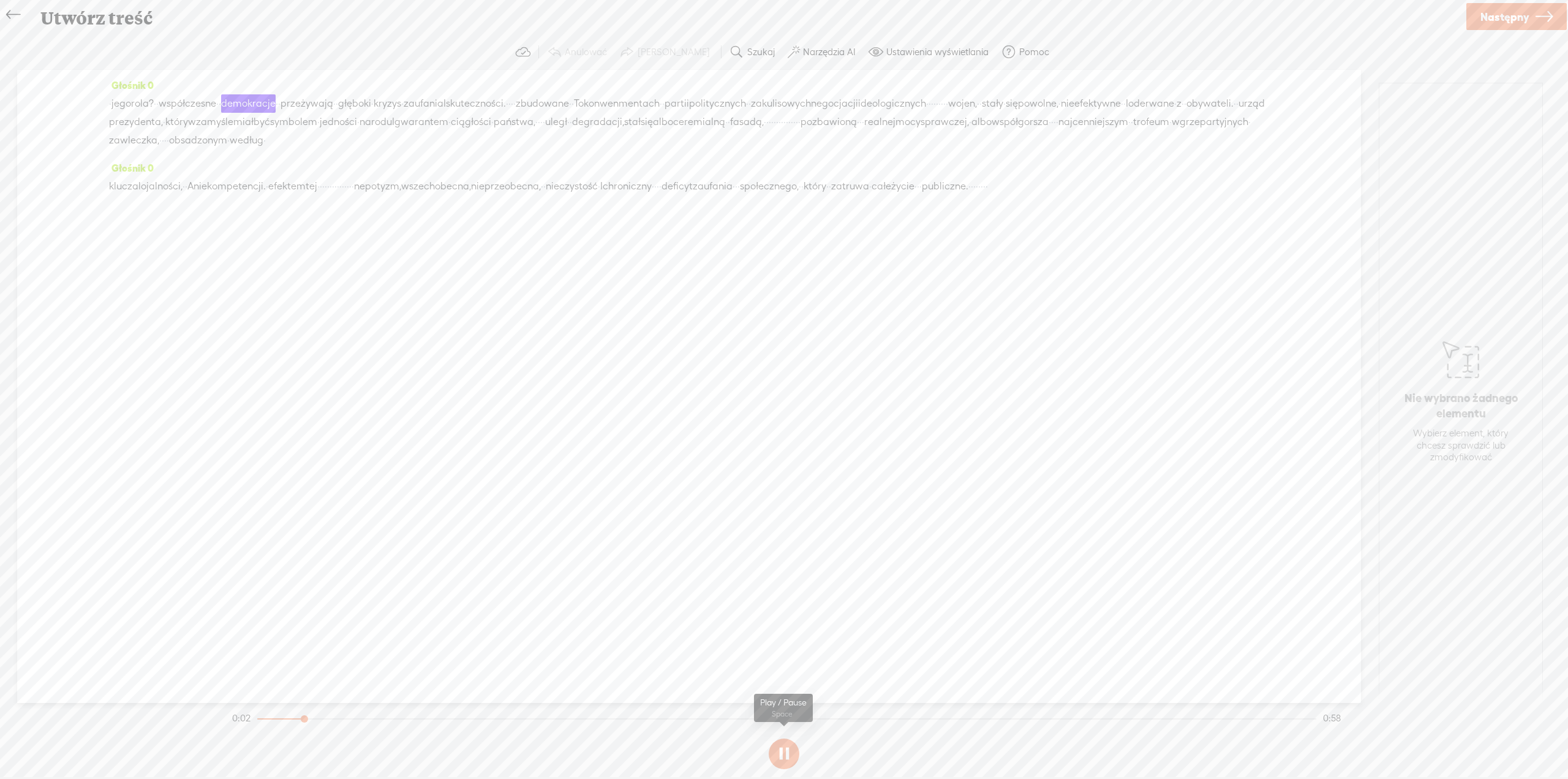
click at [780, 757] on section at bounding box center [783, 754] width 1108 height 40
click at [815, 400] on div "Głośnik 0 · jego rola? · · współczesne · · demokracje · · przeżywają · · [GEOGR…" at bounding box center [689, 386] width 1344 height 632
click at [369, 239] on div "Głośnik 0 · jego rola? · · współczesne · · demokracje · · przeżywają · · [GEOGR…" at bounding box center [689, 386] width 1344 height 632
click at [779, 750] on button at bounding box center [783, 753] width 31 height 31
click at [813, 51] on font "Narzędzia AI" at bounding box center [829, 51] width 52 height 10
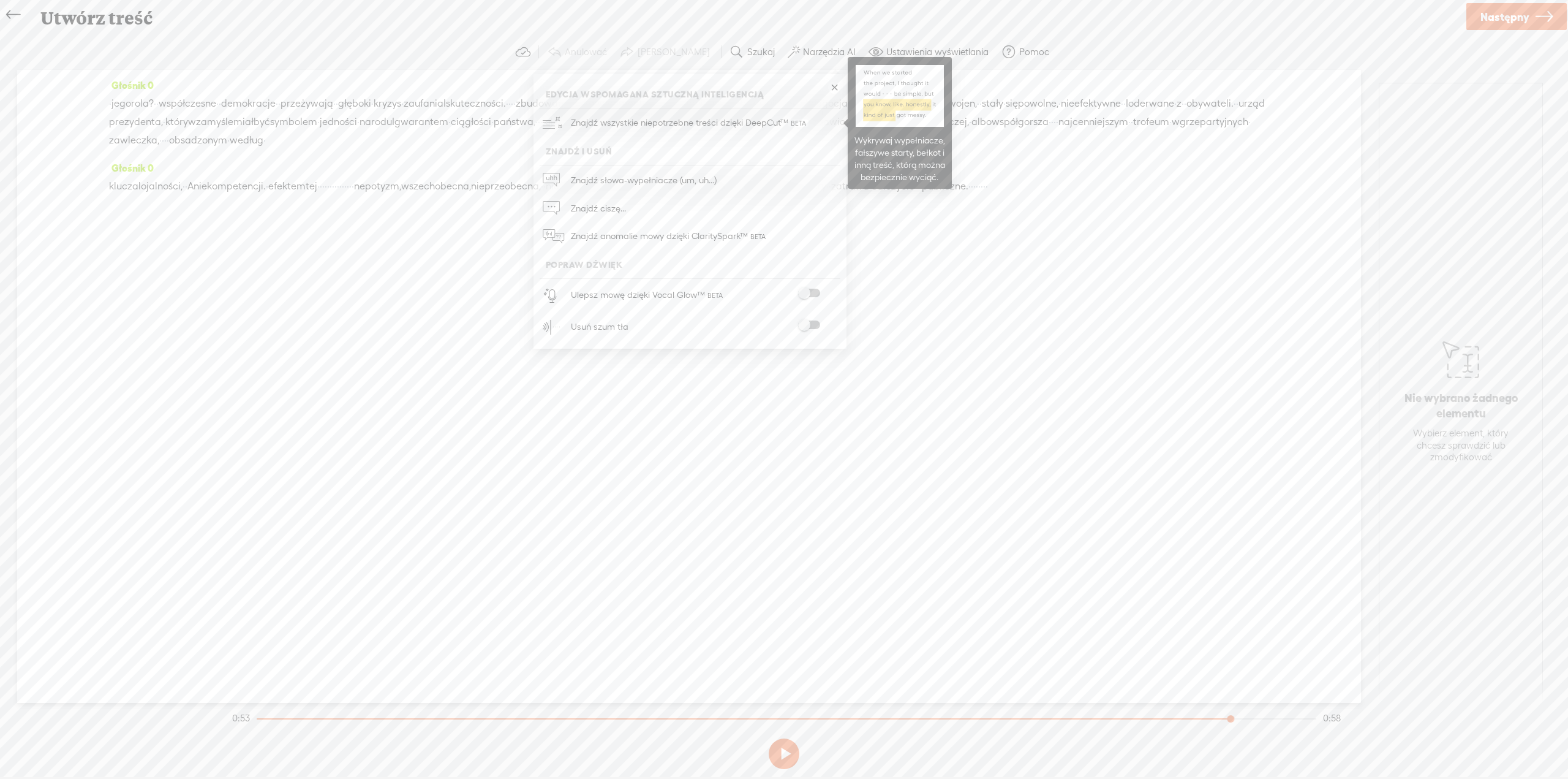
click at [629, 122] on font "Znajdź wszystkie niepotrzebne treści dzięki DeepCut™" at bounding box center [679, 122] width 217 height 10
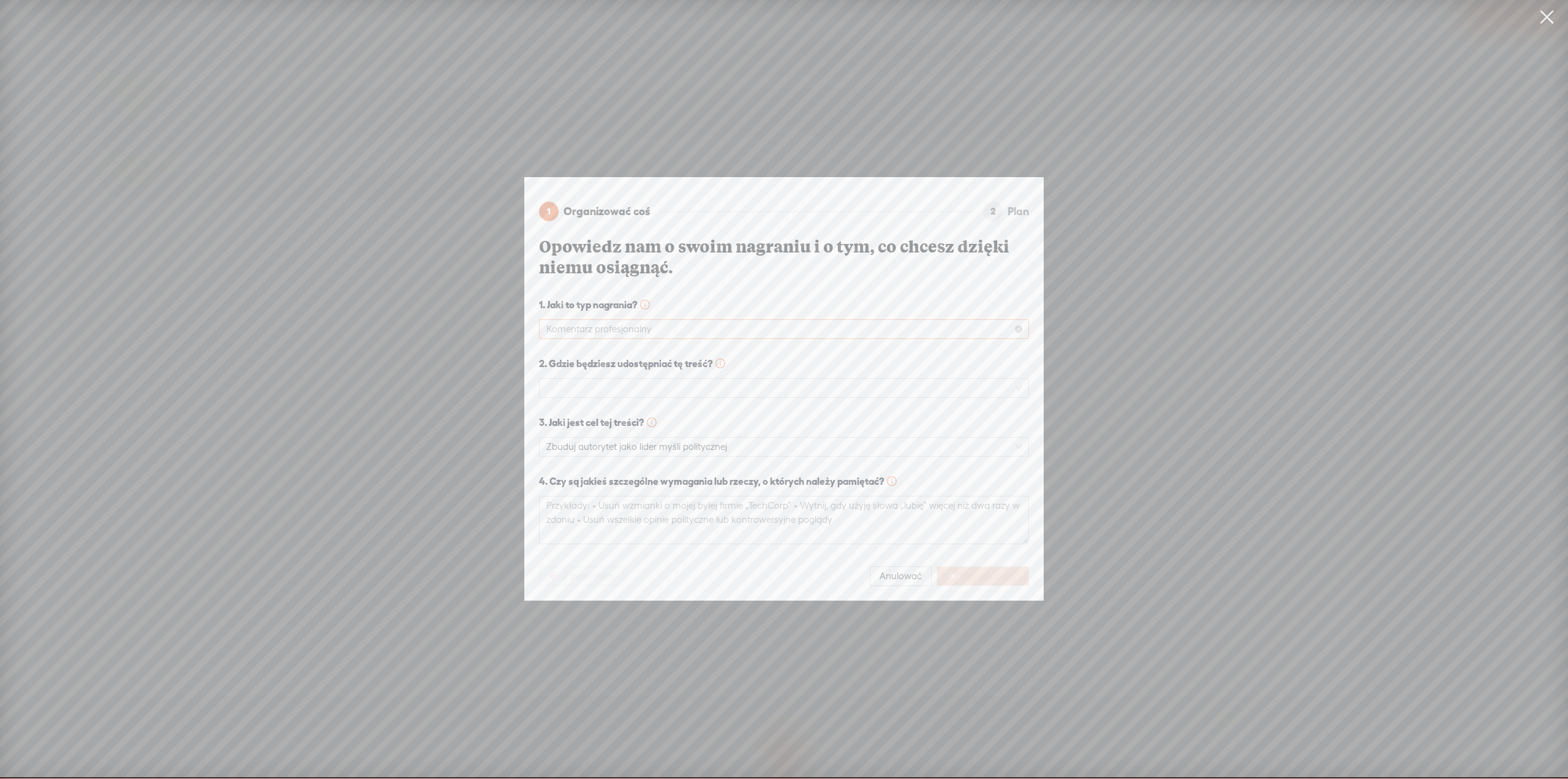
click at [665, 322] on span "Komentarz profesjonalny" at bounding box center [783, 329] width 475 height 18
click at [665, 321] on span "Komentarz profesjonalny" at bounding box center [783, 329] width 475 height 18
click at [794, 445] on span "Zbuduj autorytet jako lider myśli politycznej" at bounding box center [783, 446] width 475 height 18
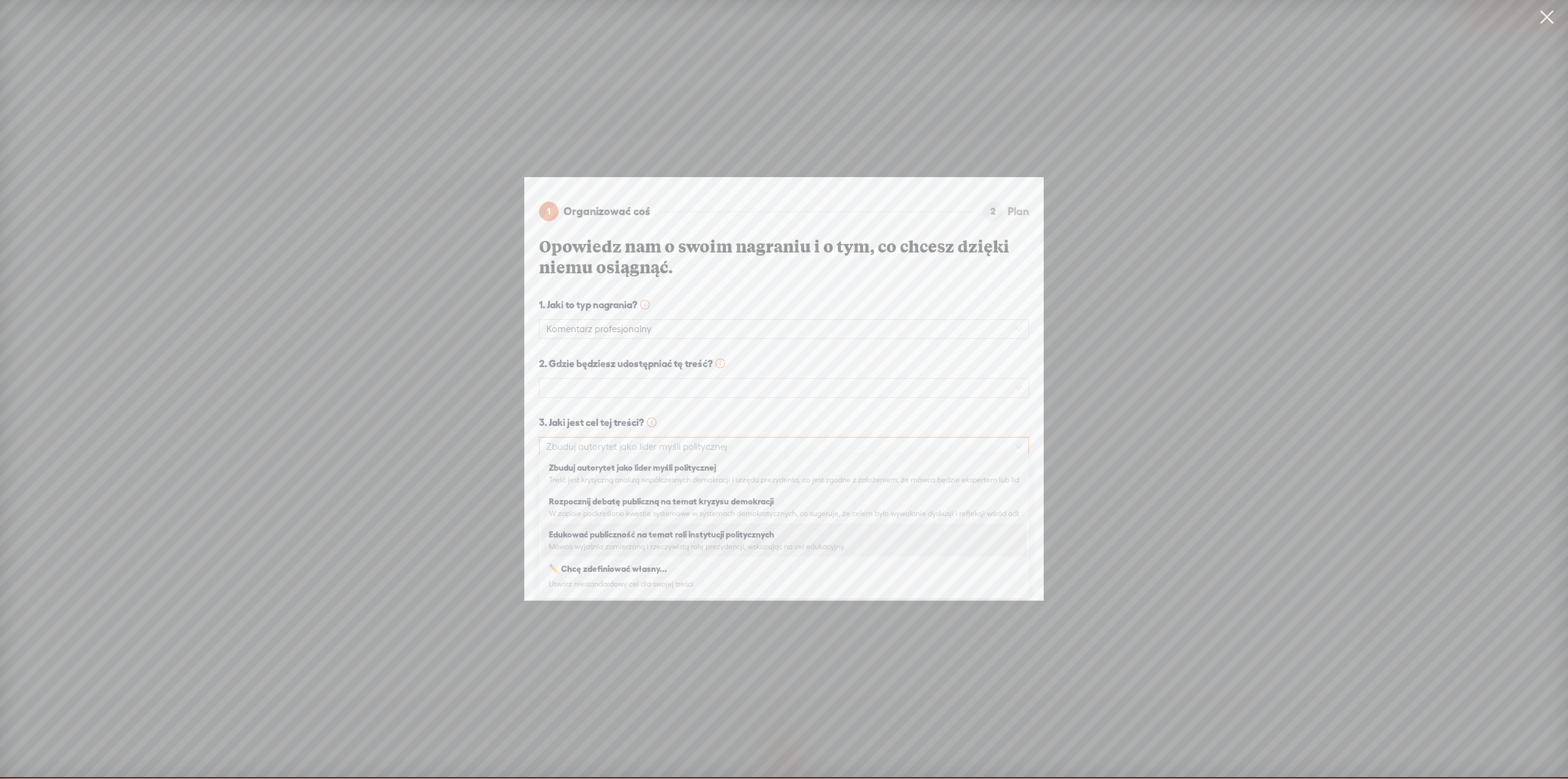
click at [739, 542] on span "Mówca wyjaśnia zamierzoną i rzeczywistą rolę prezydencji, wskazując na cel eduk…" at bounding box center [783, 546] width 470 height 10
click at [865, 526] on textarea at bounding box center [784, 519] width 490 height 48
drag, startPoint x: 865, startPoint y: 526, endPoint x: 695, endPoint y: 505, distance: 171.3
click at [695, 505] on textarea at bounding box center [784, 519] width 490 height 48
click at [725, 385] on span at bounding box center [783, 387] width 475 height 18
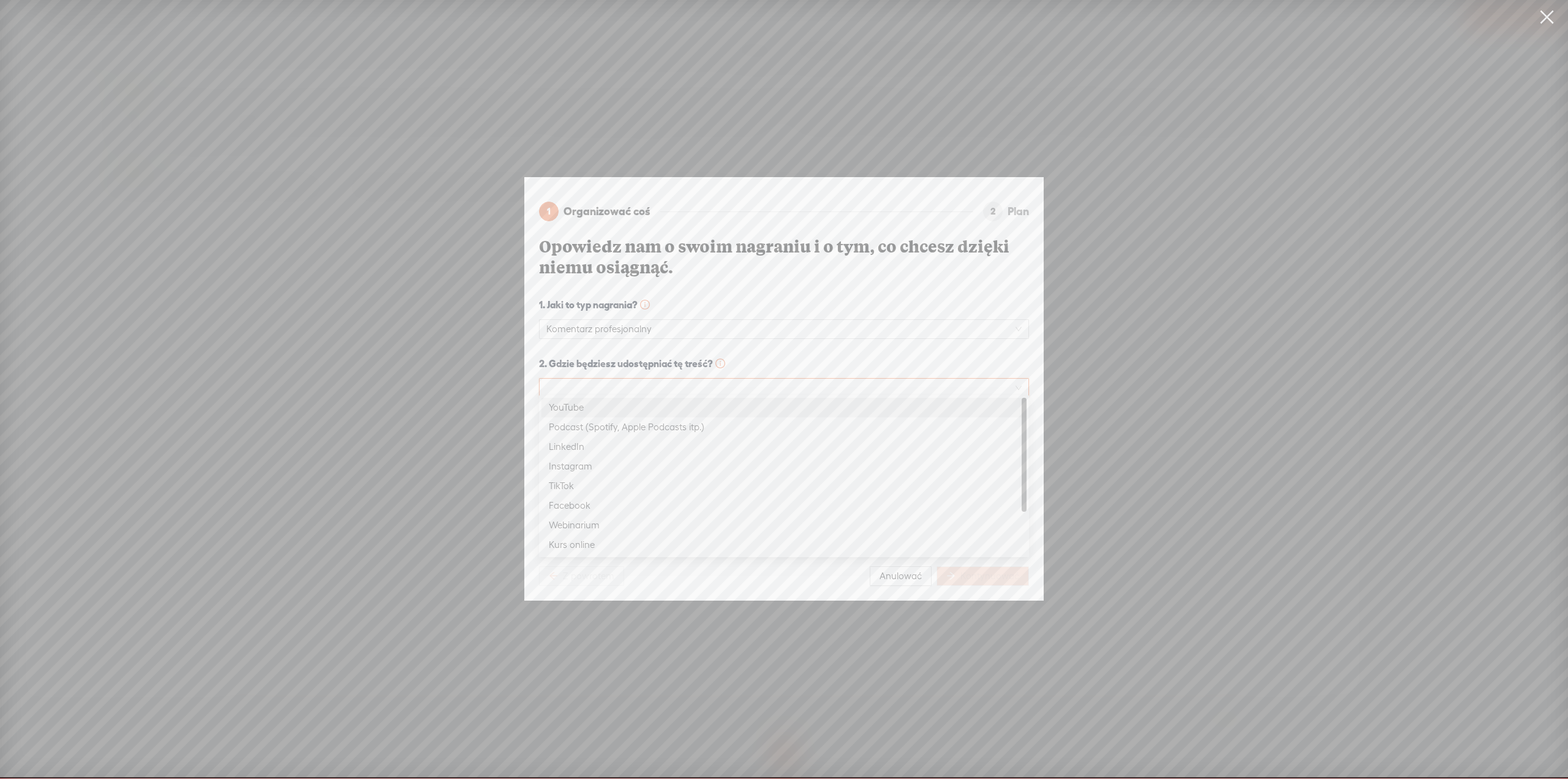
click at [561, 407] on font "YouTube" at bounding box center [566, 407] width 35 height 10
click at [990, 571] on font "Kontynuować" at bounding box center [989, 576] width 58 height 10
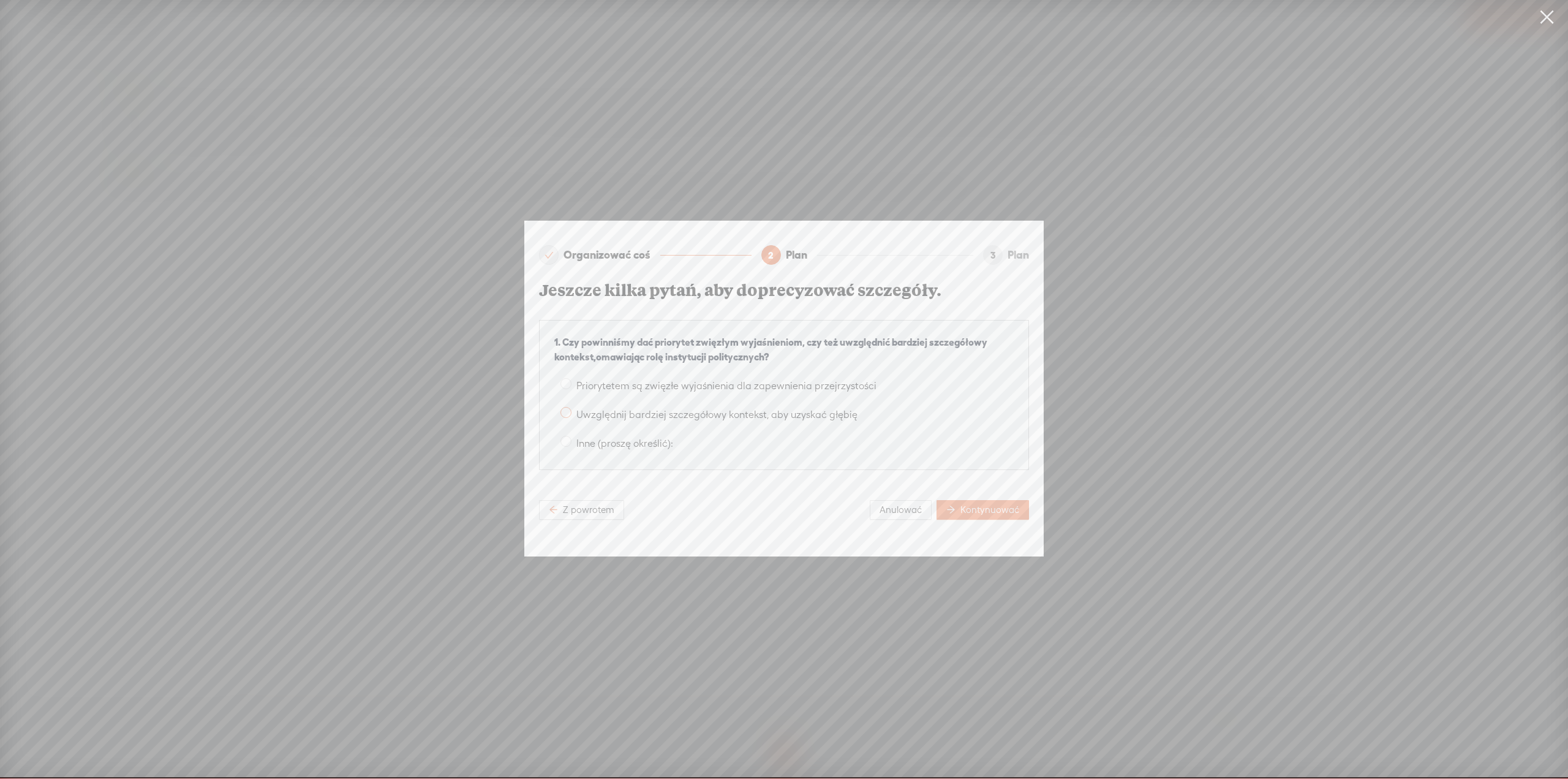
click at [569, 408] on span at bounding box center [566, 412] width 11 height 11
click at [569, 408] on input "Uwzględnij bardziej szczegółowy kontekst, aby uzyskać głębię" at bounding box center [566, 412] width 11 height 11
radio input "true"
click at [997, 508] on font "Kontynuować" at bounding box center [989, 509] width 58 height 10
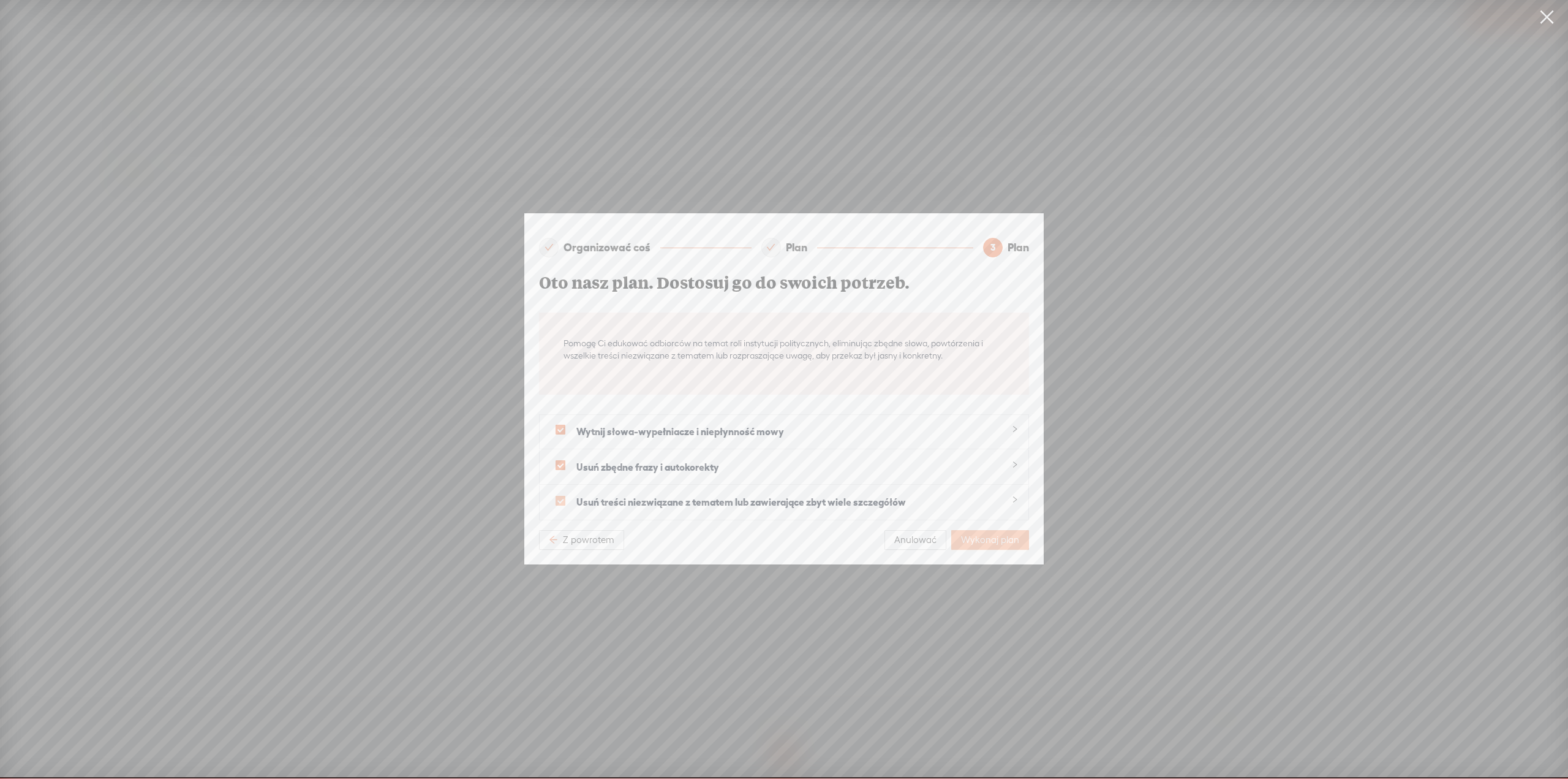
click at [562, 495] on span at bounding box center [560, 500] width 10 height 10
click at [562, 495] on input "checkbox" at bounding box center [560, 500] width 10 height 10
checkbox input "false"
click at [1006, 535] on font "Wykonaj plan" at bounding box center [990, 539] width 58 height 10
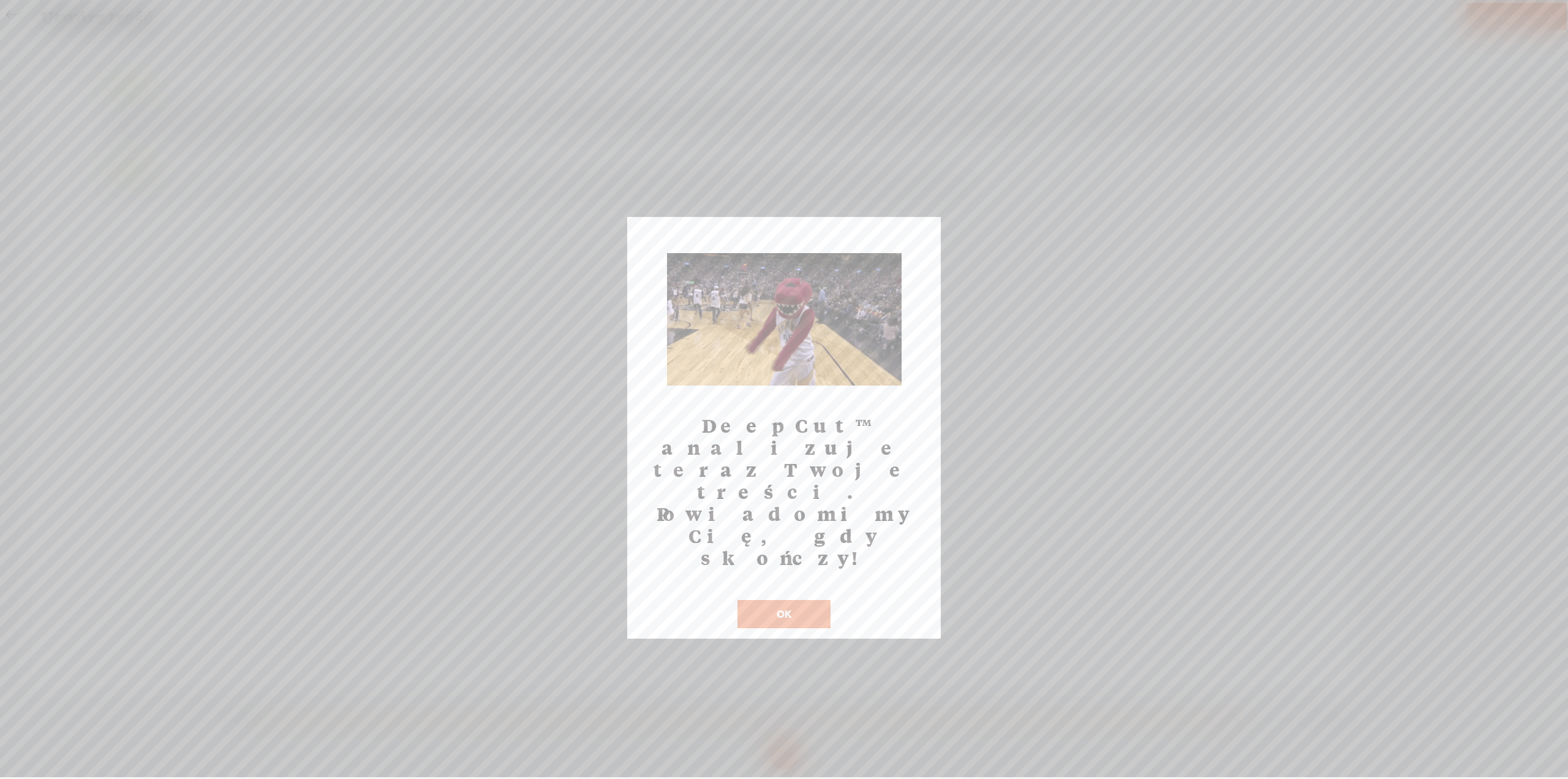
click at [797, 600] on button "OK" at bounding box center [784, 614] width 93 height 28
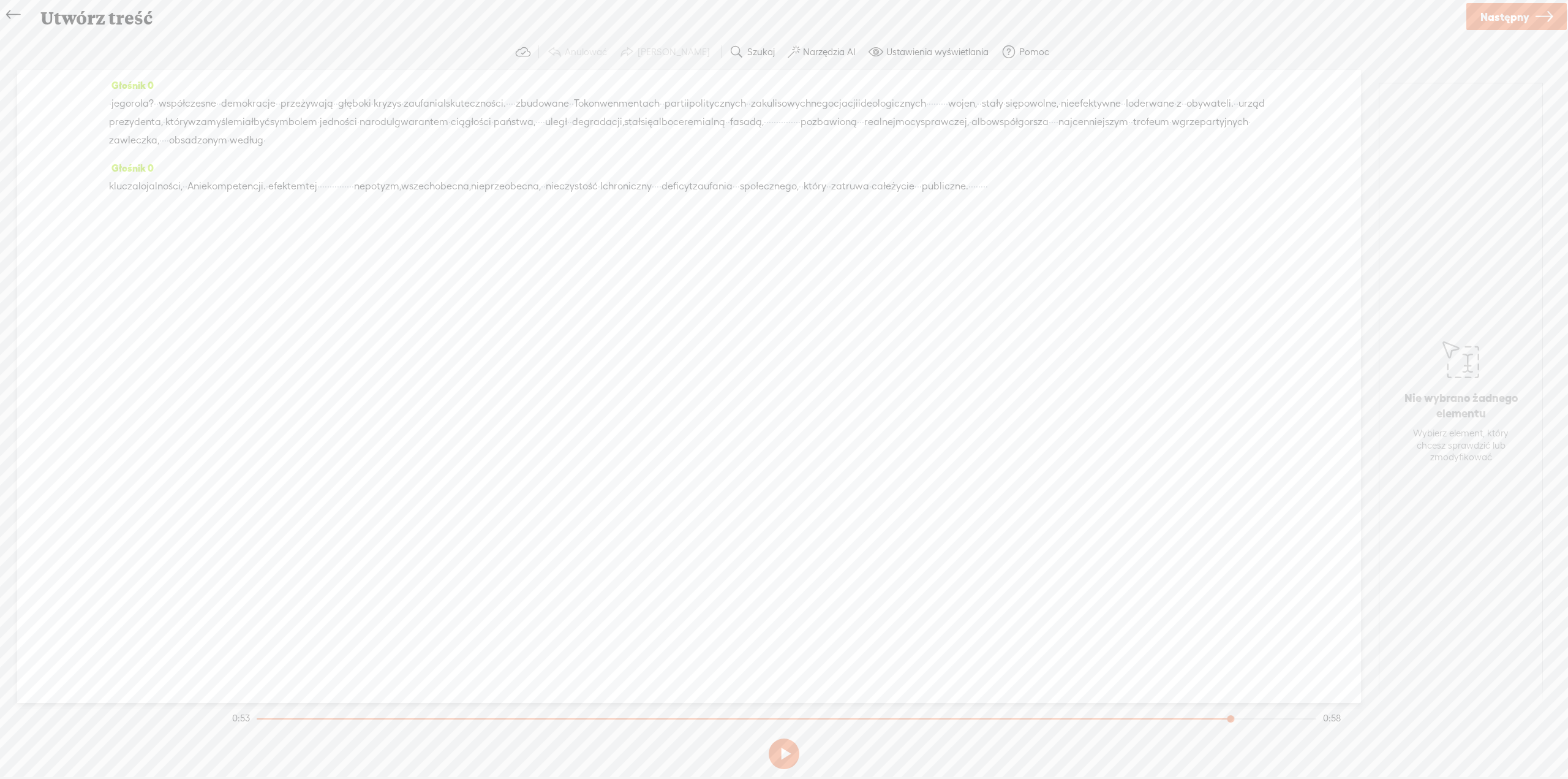
click at [1207, 425] on div "Głośnik 0 · jego rola? · · współczesne · · demokracje · · przeżywają · · [GEOGR…" at bounding box center [689, 386] width 1344 height 632
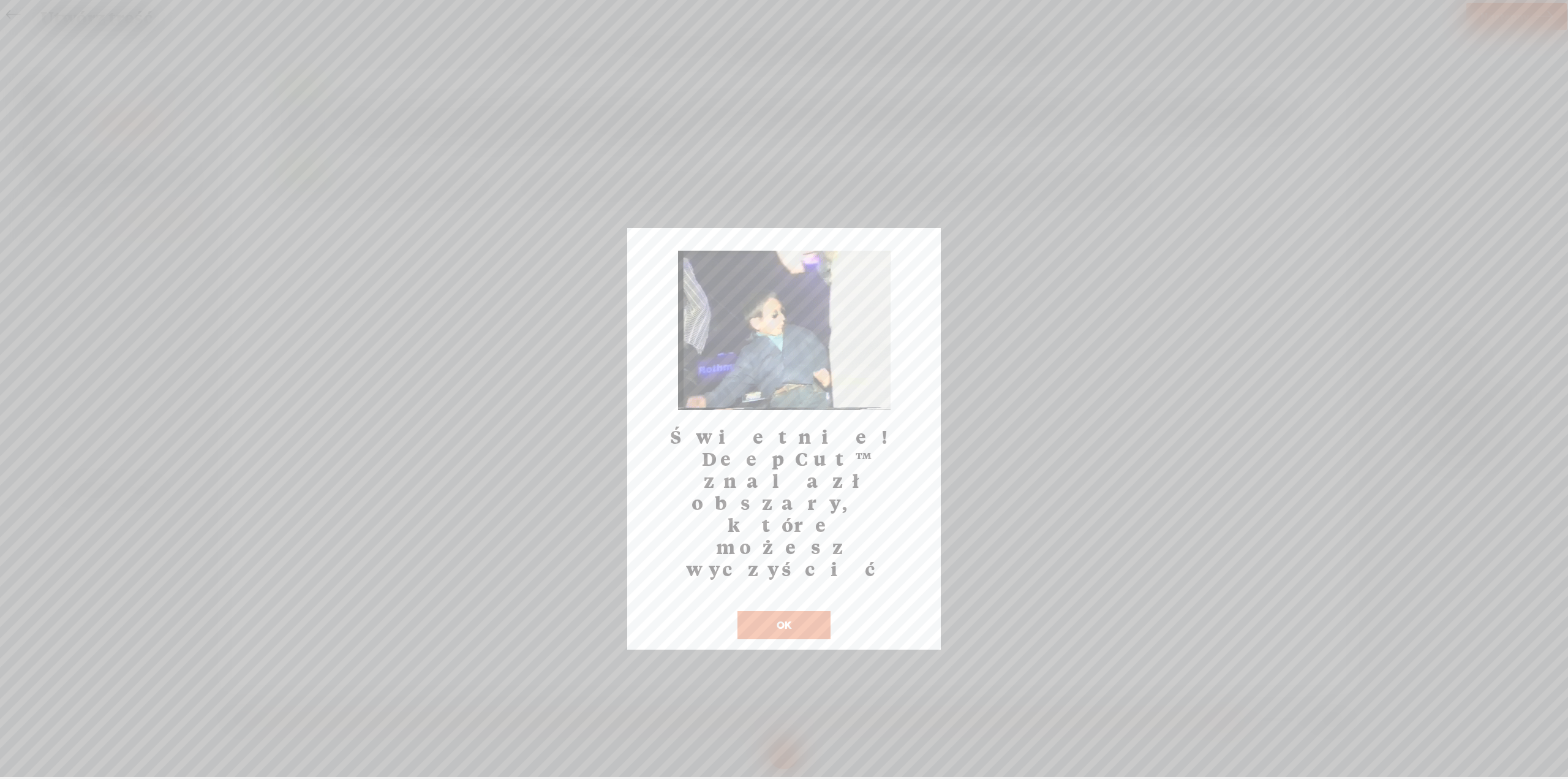
click at [801, 611] on button "OK" at bounding box center [784, 625] width 93 height 28
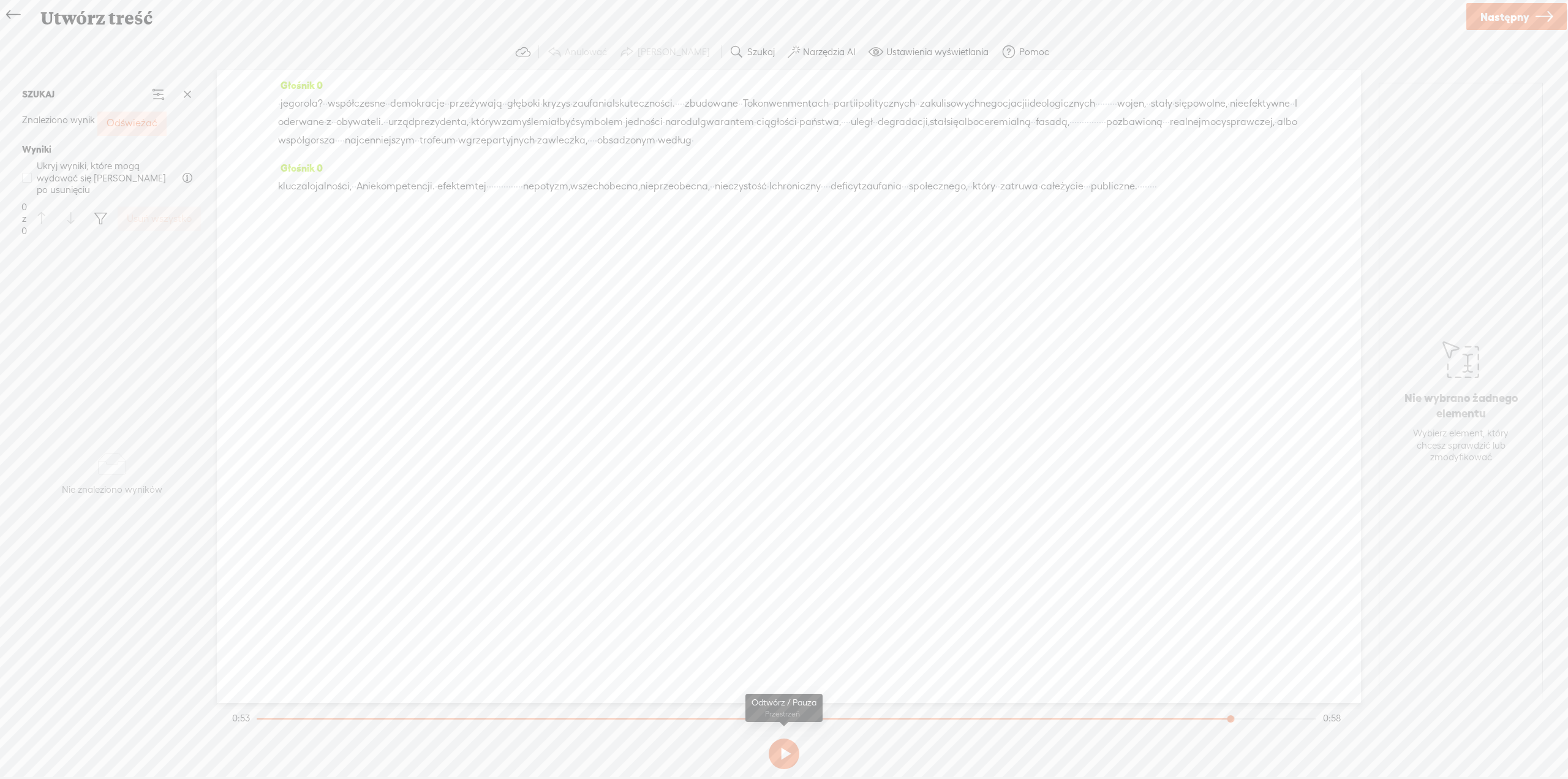
click at [783, 746] on button at bounding box center [783, 753] width 31 height 31
click at [65, 118] on font "Znaleziono wynik" at bounding box center [58, 120] width 73 height 10
click at [147, 125] on font "Odświeżać" at bounding box center [132, 122] width 51 height 11
